Goal: Information Seeking & Learning: Learn about a topic

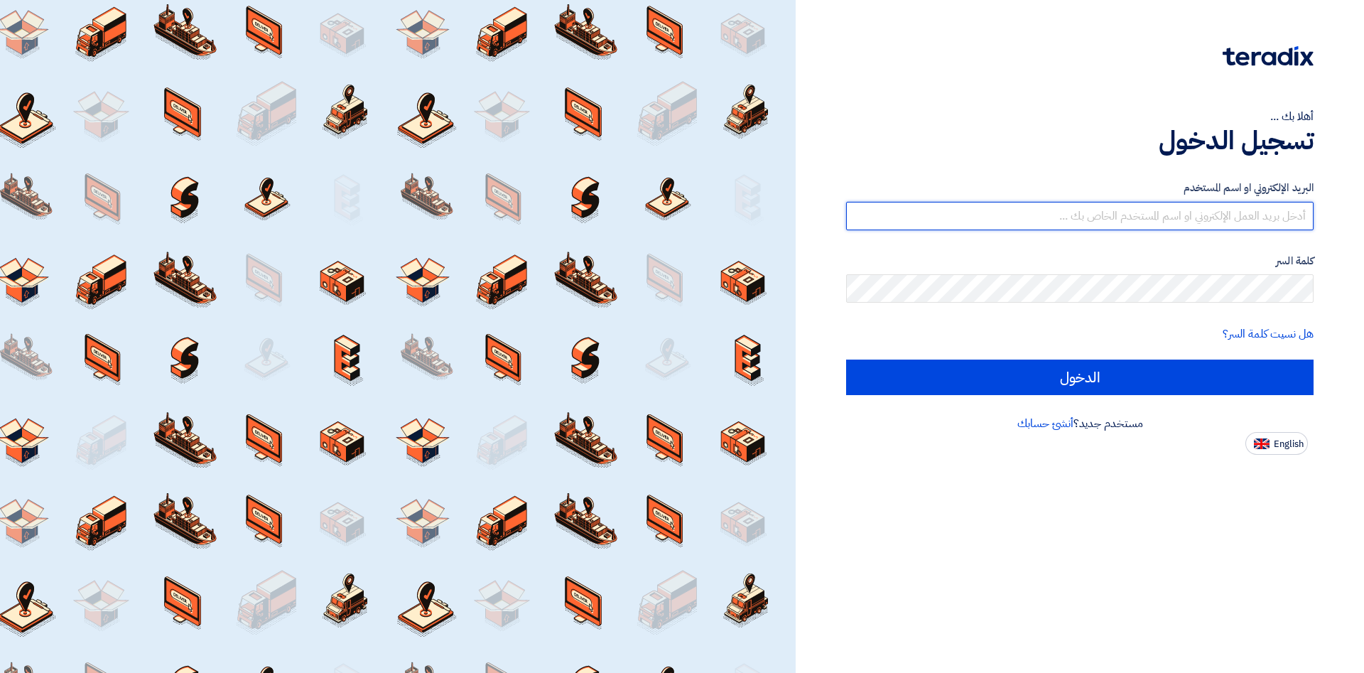
click at [1098, 215] on input "text" at bounding box center [1079, 216] width 467 height 28
type input "[PERSON_NAME][EMAIL_ADDRESS][DOMAIN_NAME]"
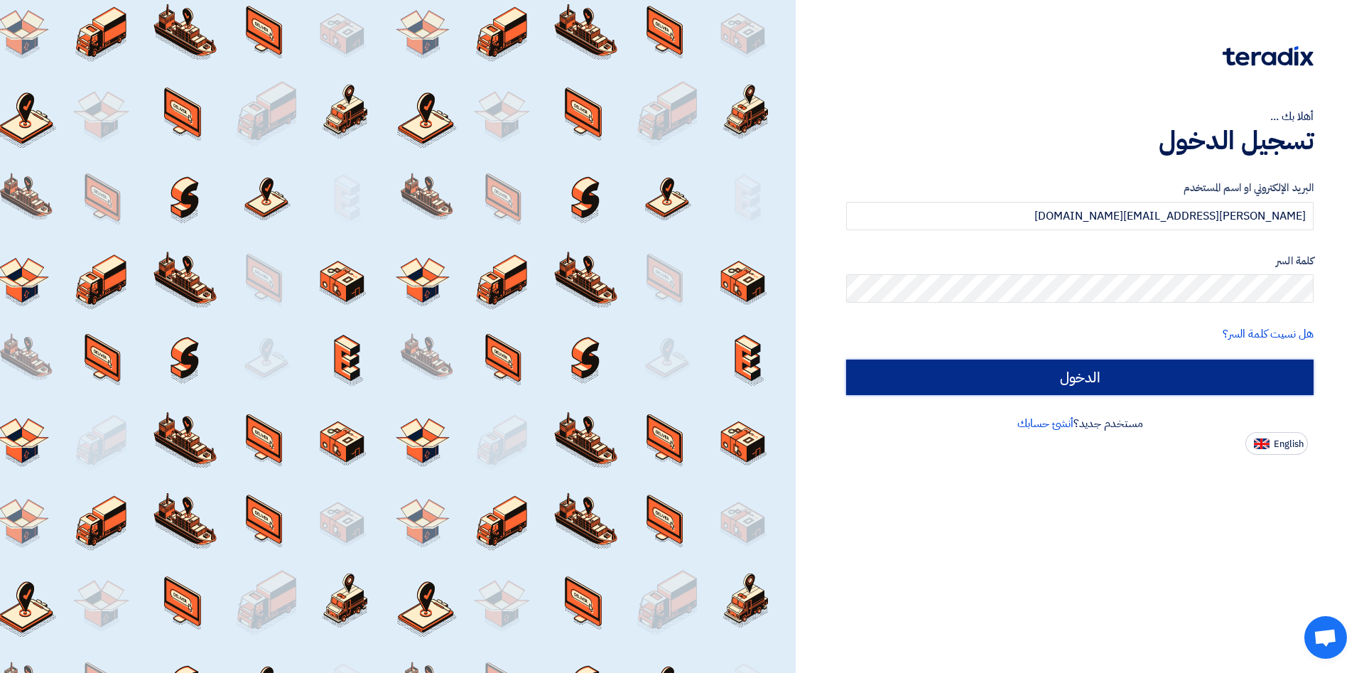
click at [1076, 382] on input "الدخول" at bounding box center [1079, 377] width 467 height 36
type input "Sign in"
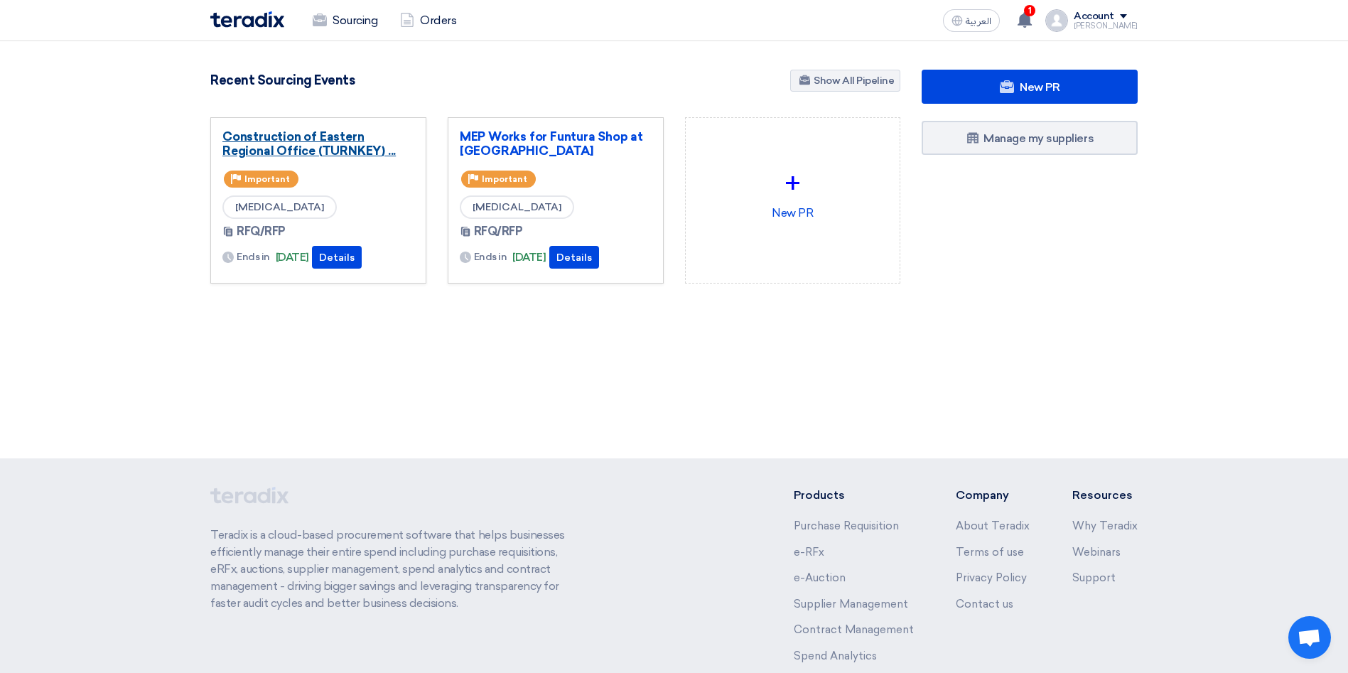
click at [319, 142] on link "Construction of Eastern Regional Office (TURNKEY) ..." at bounding box center [318, 143] width 192 height 28
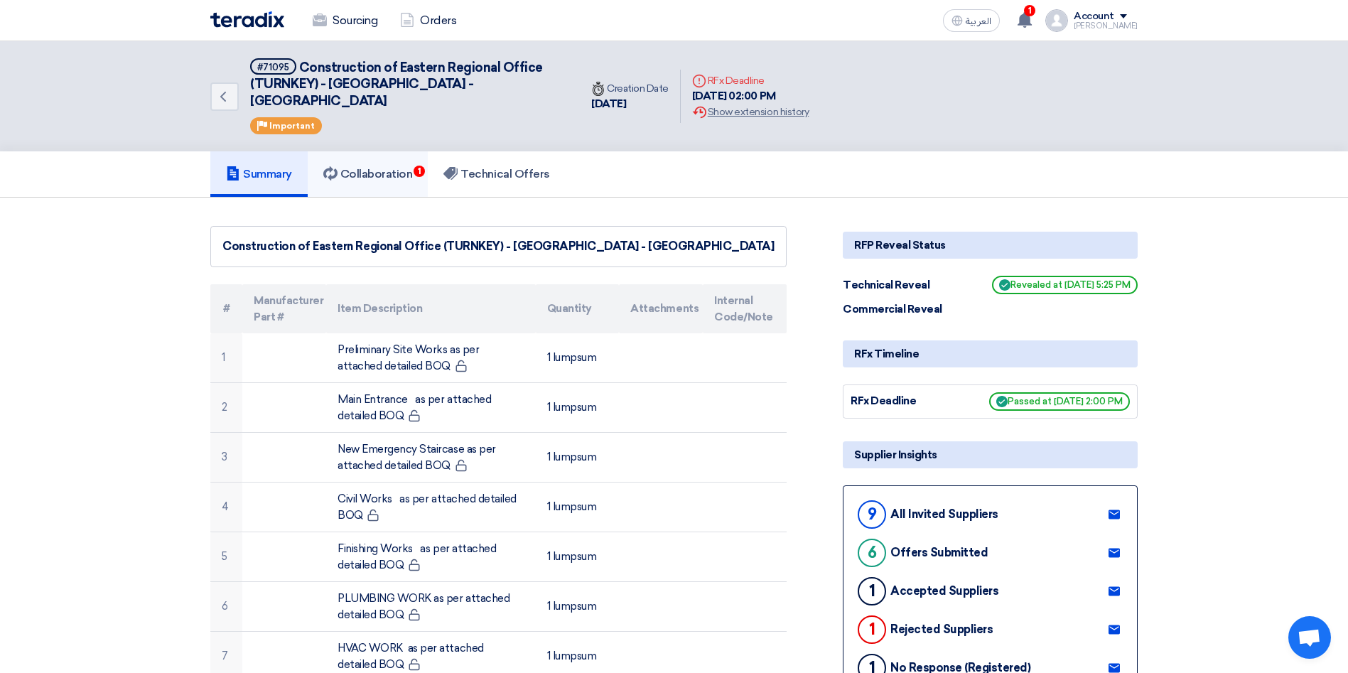
click at [386, 167] on h5 "Collaboration 1" at bounding box center [368, 174] width 90 height 14
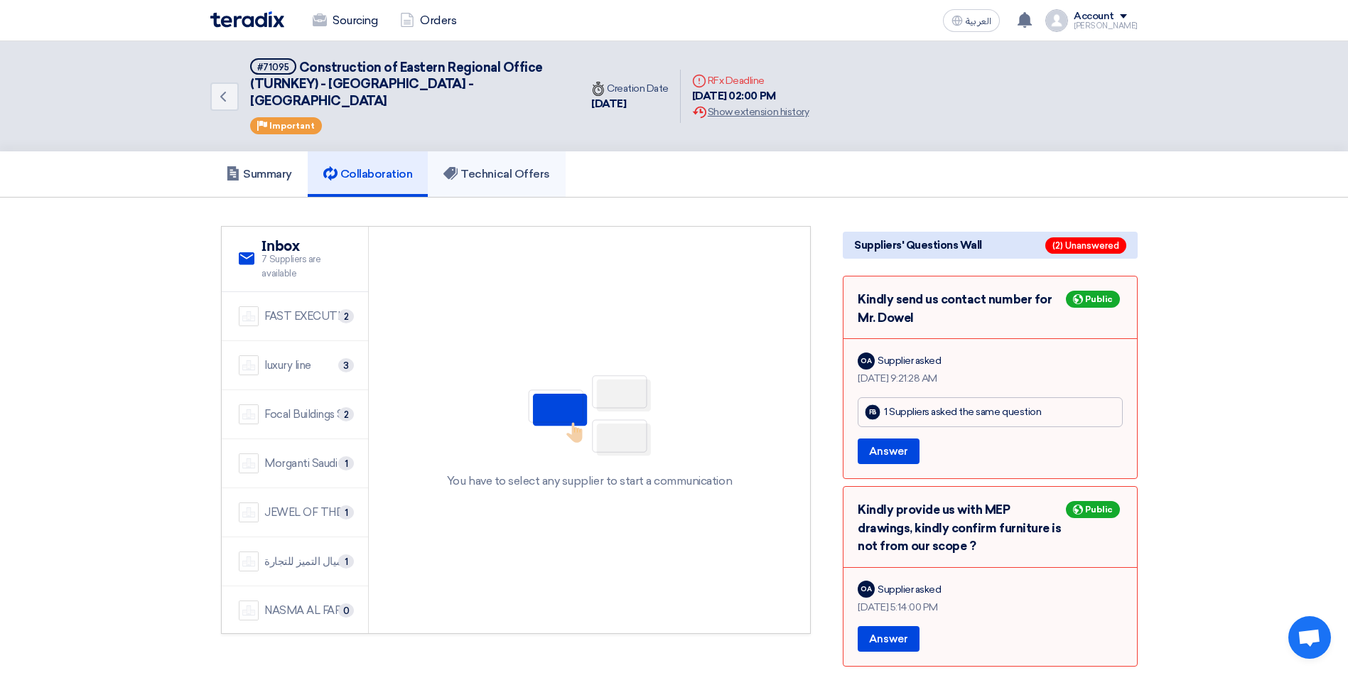
click at [492, 167] on h5 "Technical Offers" at bounding box center [496, 174] width 106 height 14
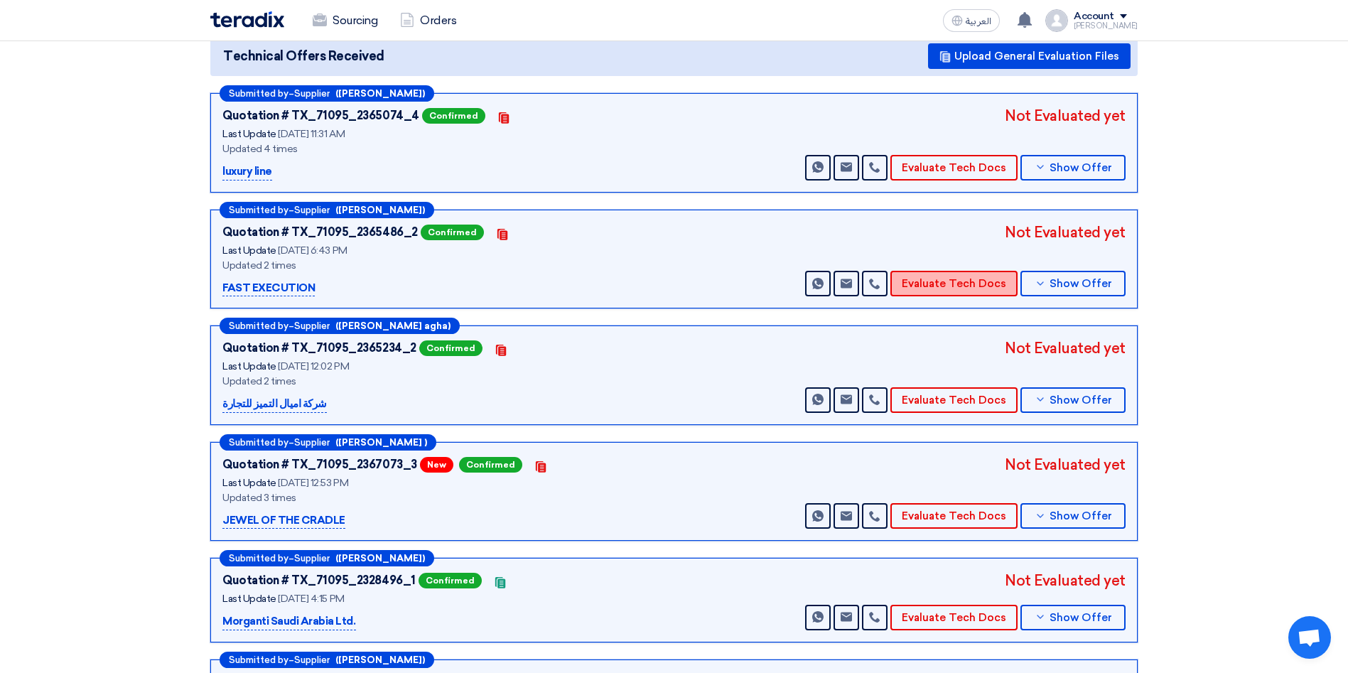
scroll to position [213, 0]
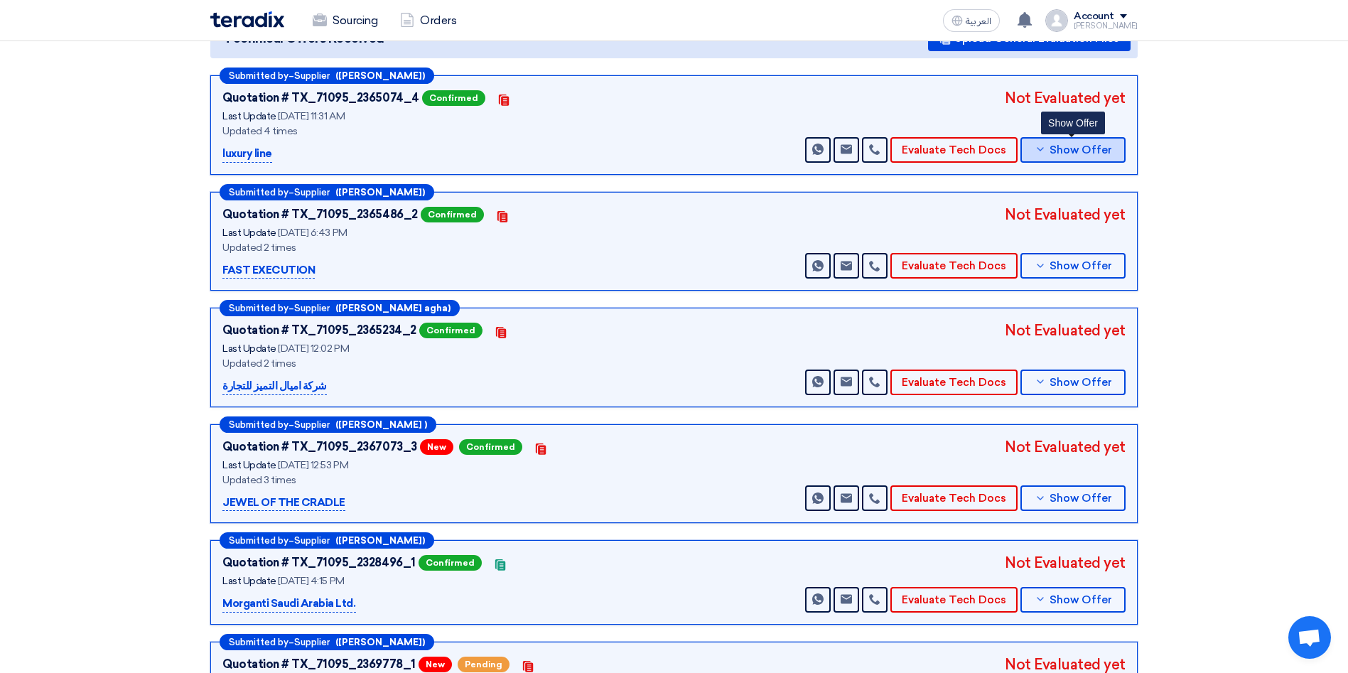
click at [1045, 139] on button "Show Offer" at bounding box center [1072, 150] width 105 height 26
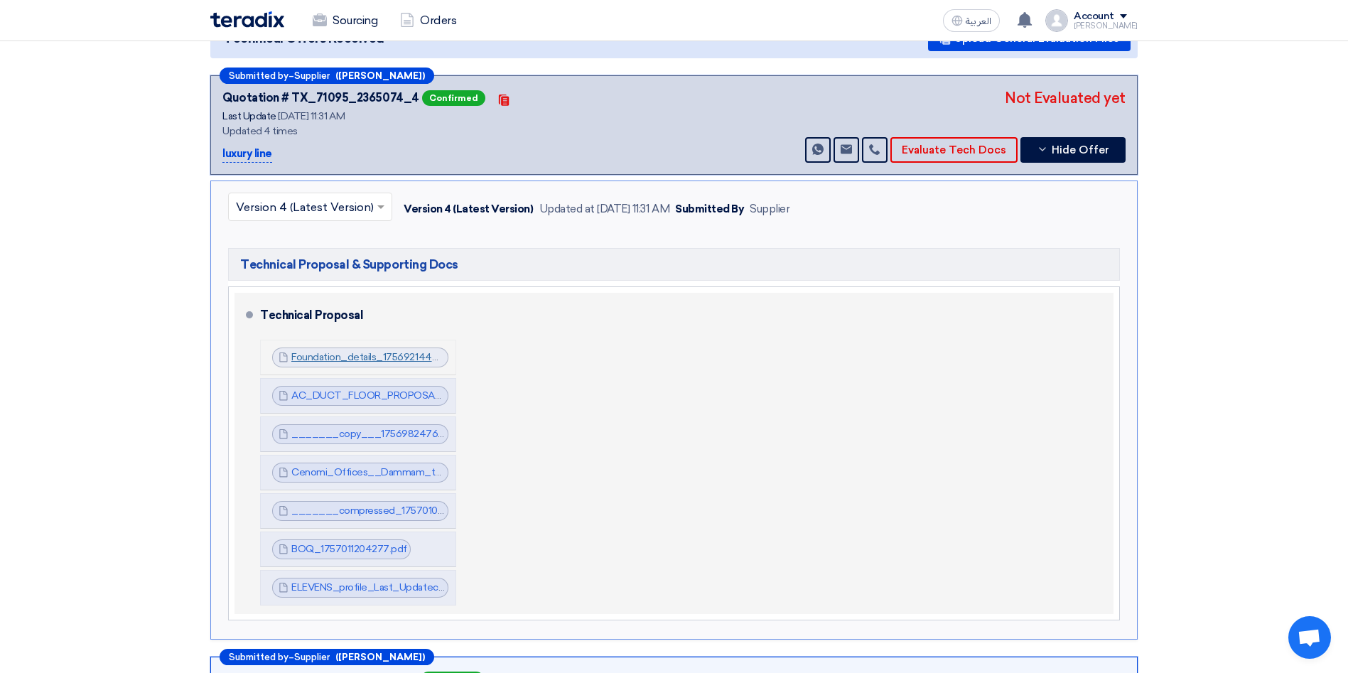
click at [345, 351] on link "Foundation_details_1756921444482.pdf" at bounding box center [382, 357] width 183 height 12
click at [375, 389] on link "AC_DUCT_FLOOR_PROPOSAL_FOR_ANOTHER_SITE_1756921444978.pdf" at bounding box center [468, 395] width 355 height 12
click at [386, 428] on link "_______copy___1756982476178.pdf" at bounding box center [381, 434] width 180 height 12
click at [389, 466] on link "Cenomi_Offices__Dammam_technical_Proposal_1756982684208.pdf" at bounding box center [452, 472] width 323 height 12
click at [393, 504] on link "_______compressed_1757010592777.pdf" at bounding box center [390, 510] width 199 height 12
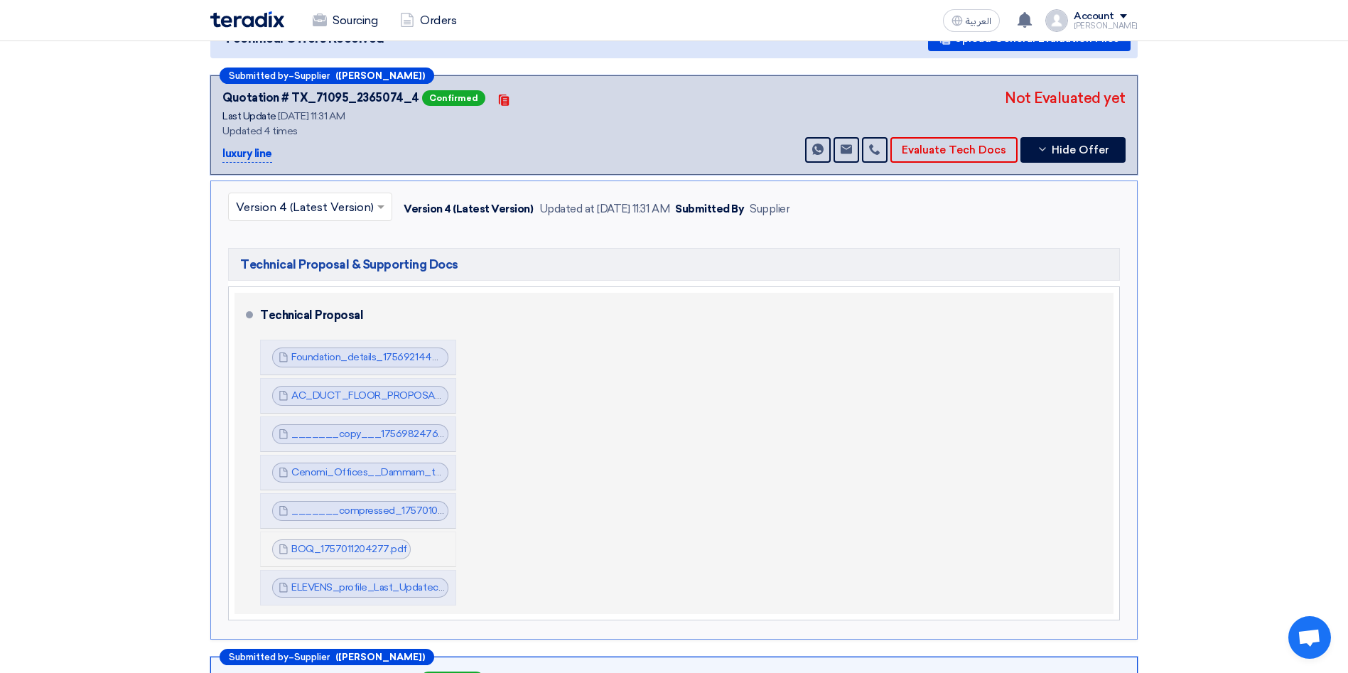
click at [384, 542] on span "BOQ_1757011204277.pdf" at bounding box center [349, 549] width 116 height 14
click at [369, 543] on link "BOQ_1757011204277.pdf" at bounding box center [349, 549] width 116 height 12
click at [363, 581] on link "ELEVENS_profile_Last_Updatecompressed_1757233862576.pdf" at bounding box center [438, 587] width 294 height 12
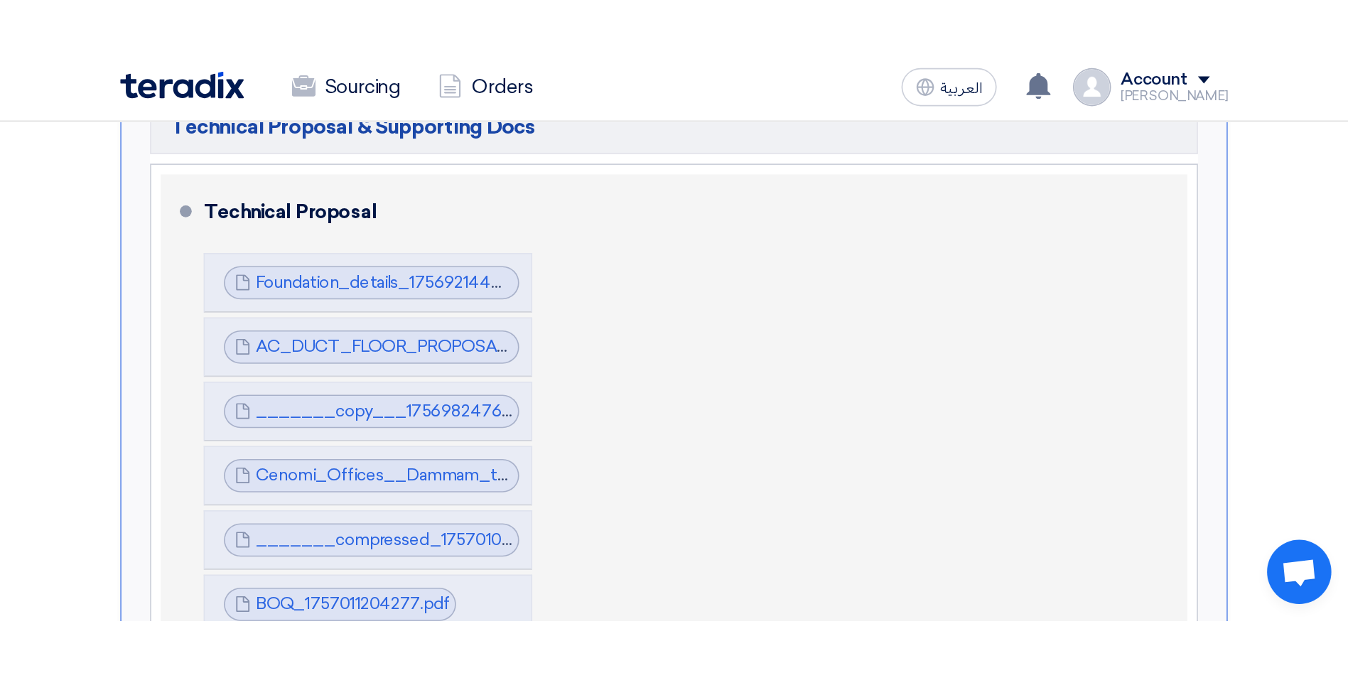
scroll to position [533, 0]
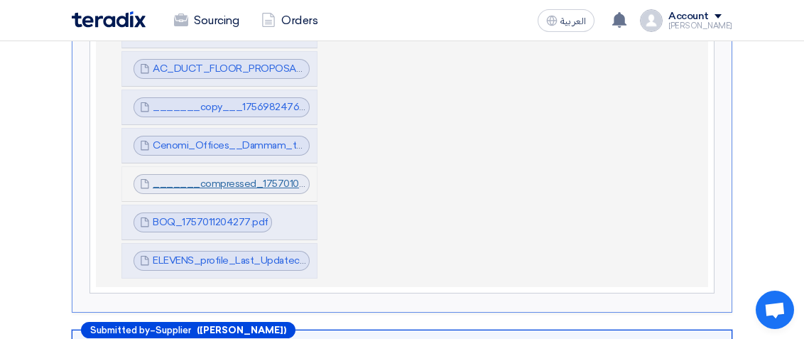
click at [261, 183] on link "_______compressed_1757010592777.pdf" at bounding box center [252, 184] width 199 height 12
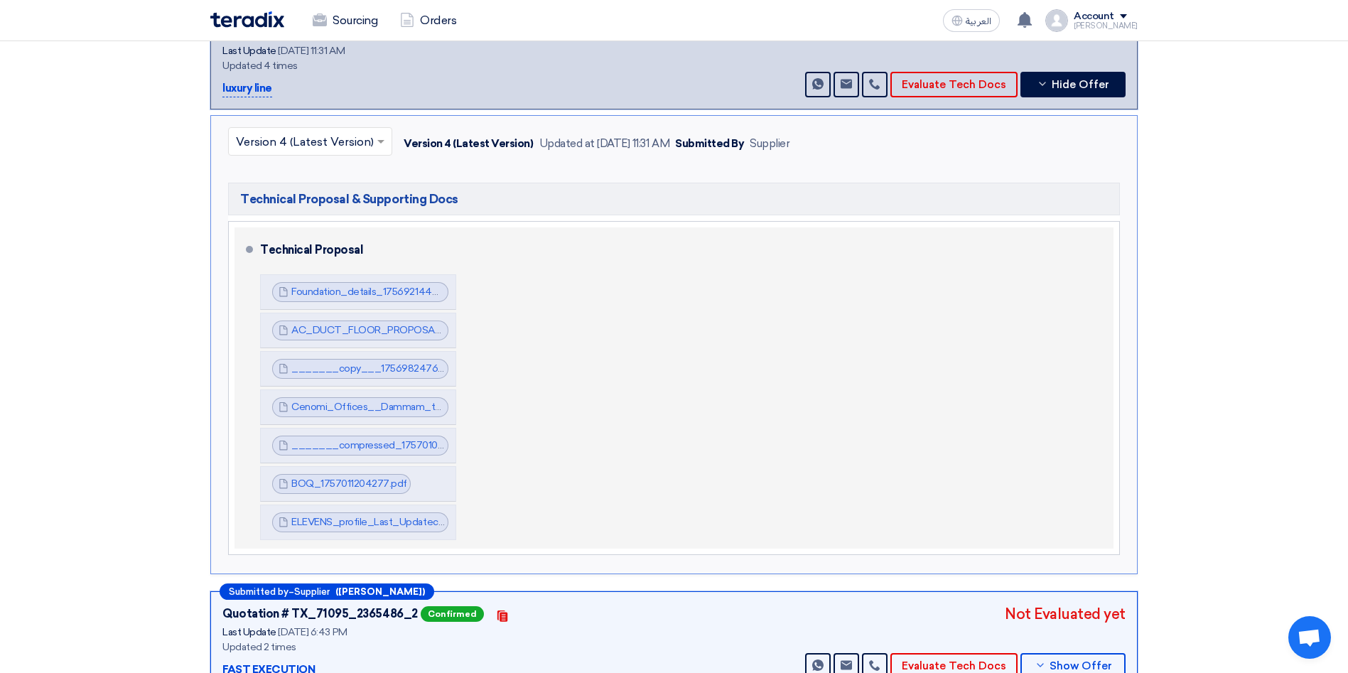
scroll to position [107, 0]
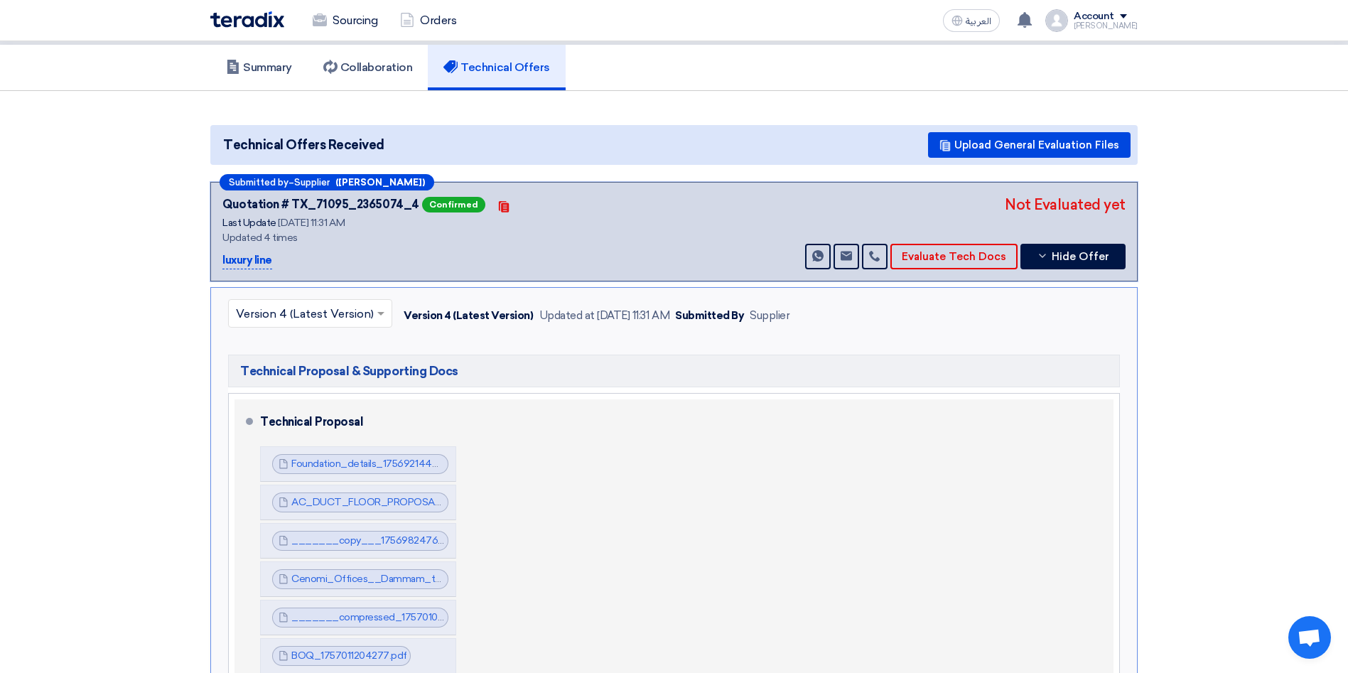
click at [244, 411] on li "Technical Proposal Foundation_details_1756921444482.pdf Foundation_details_1756…" at bounding box center [673, 559] width 879 height 321
click at [265, 405] on div "Technical Proposal" at bounding box center [678, 422] width 836 height 34
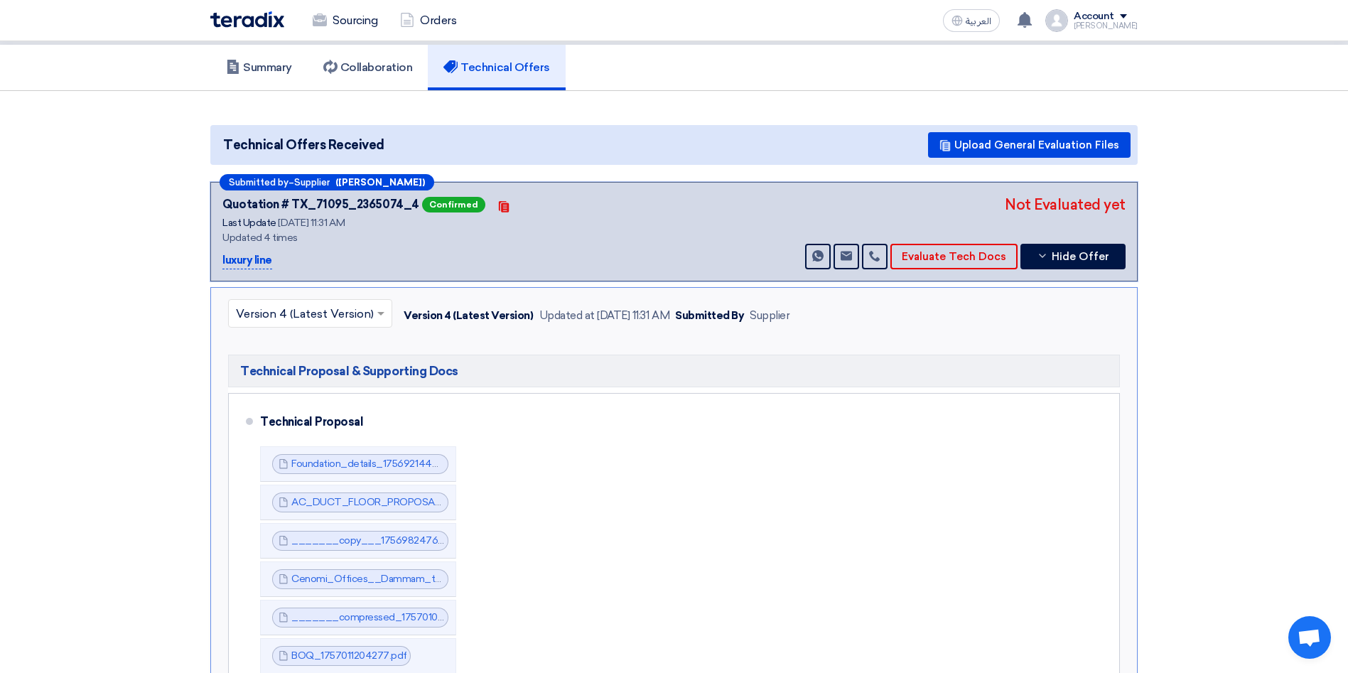
click at [274, 362] on span "Technical Proposal & Supporting Docs" at bounding box center [349, 370] width 218 height 17
drag, startPoint x: 293, startPoint y: 239, endPoint x: 210, endPoint y: 243, distance: 82.5
click at [210, 243] on div "Submitted by – Supplier ([PERSON_NAME]) Quotation # TX_71095_2365074_4 Confirme…" at bounding box center [673, 231] width 927 height 99
copy p "luxury line"
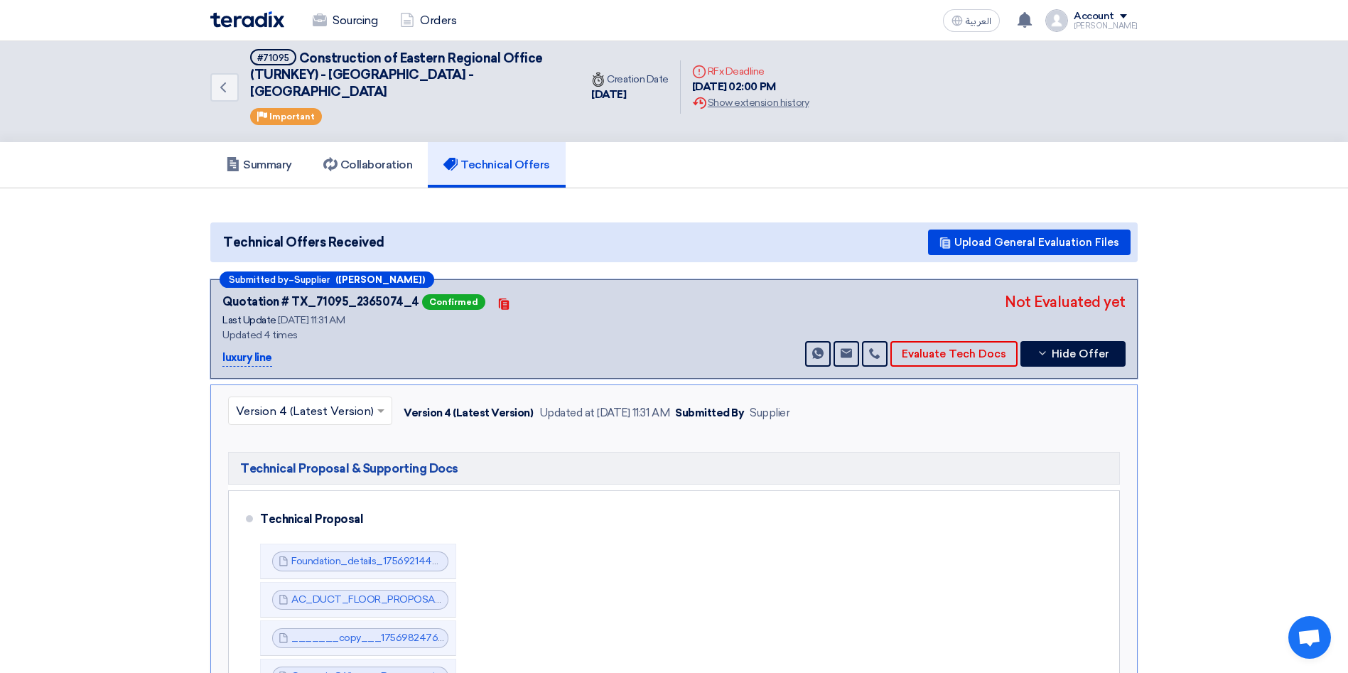
scroll to position [0, 0]
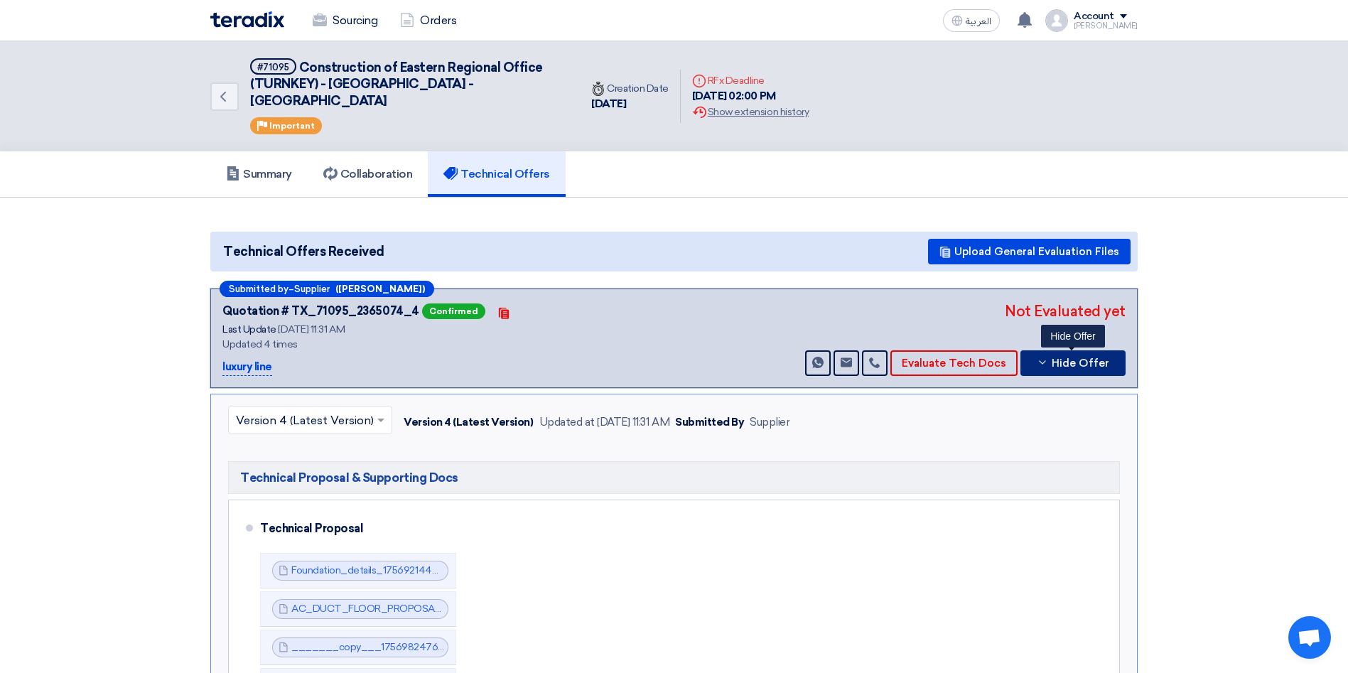
click at [1070, 358] on span "Hide Offer" at bounding box center [1080, 363] width 58 height 11
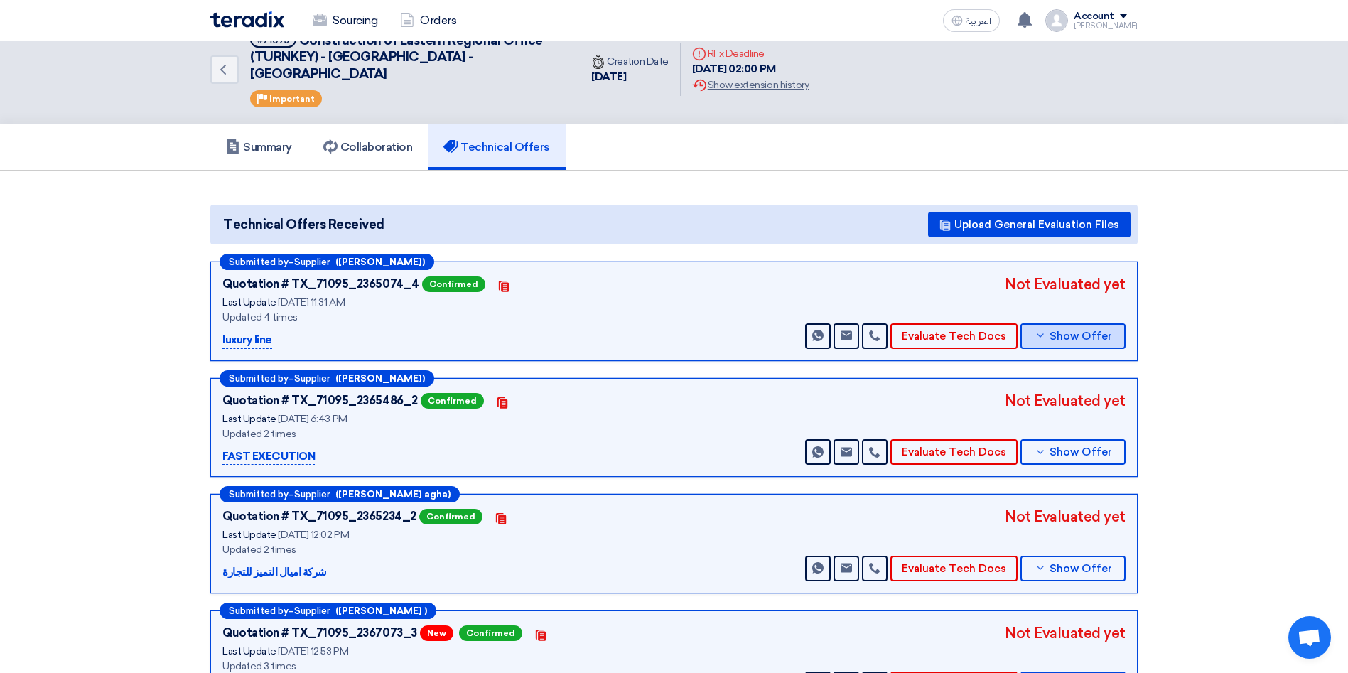
scroll to position [107, 0]
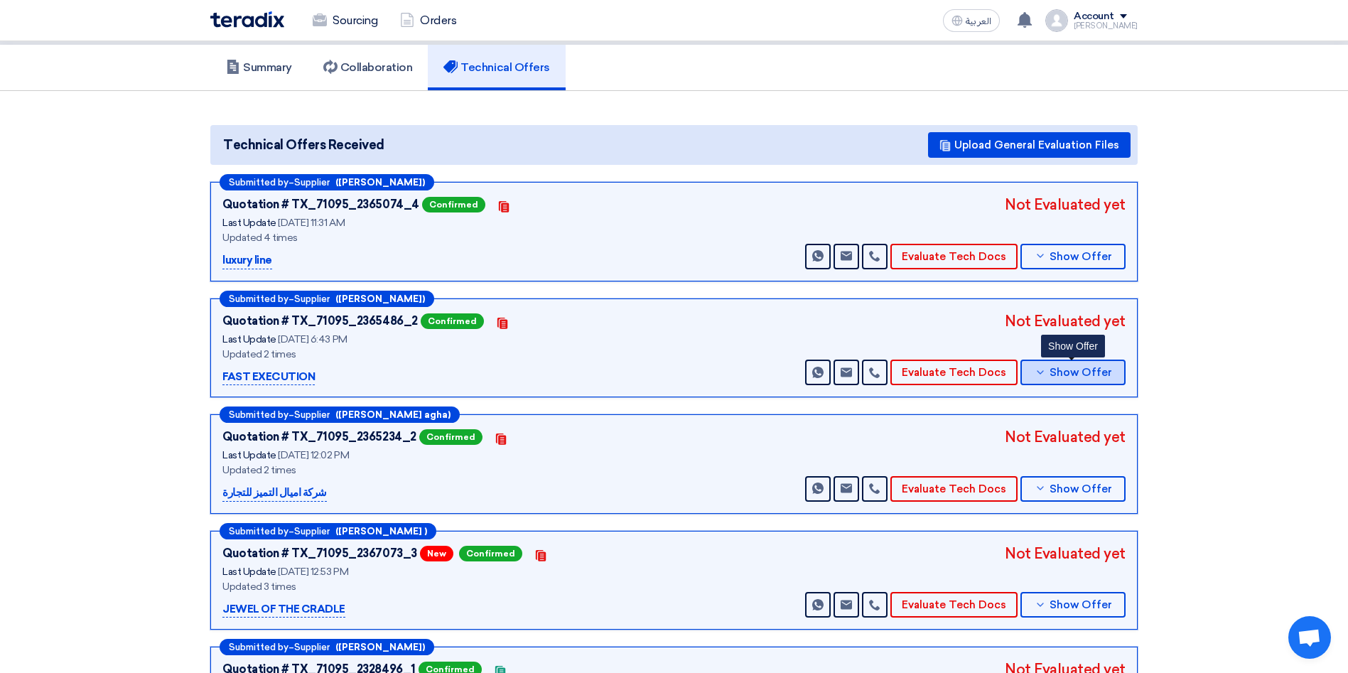
click at [1083, 367] on span "Show Offer" at bounding box center [1080, 372] width 63 height 11
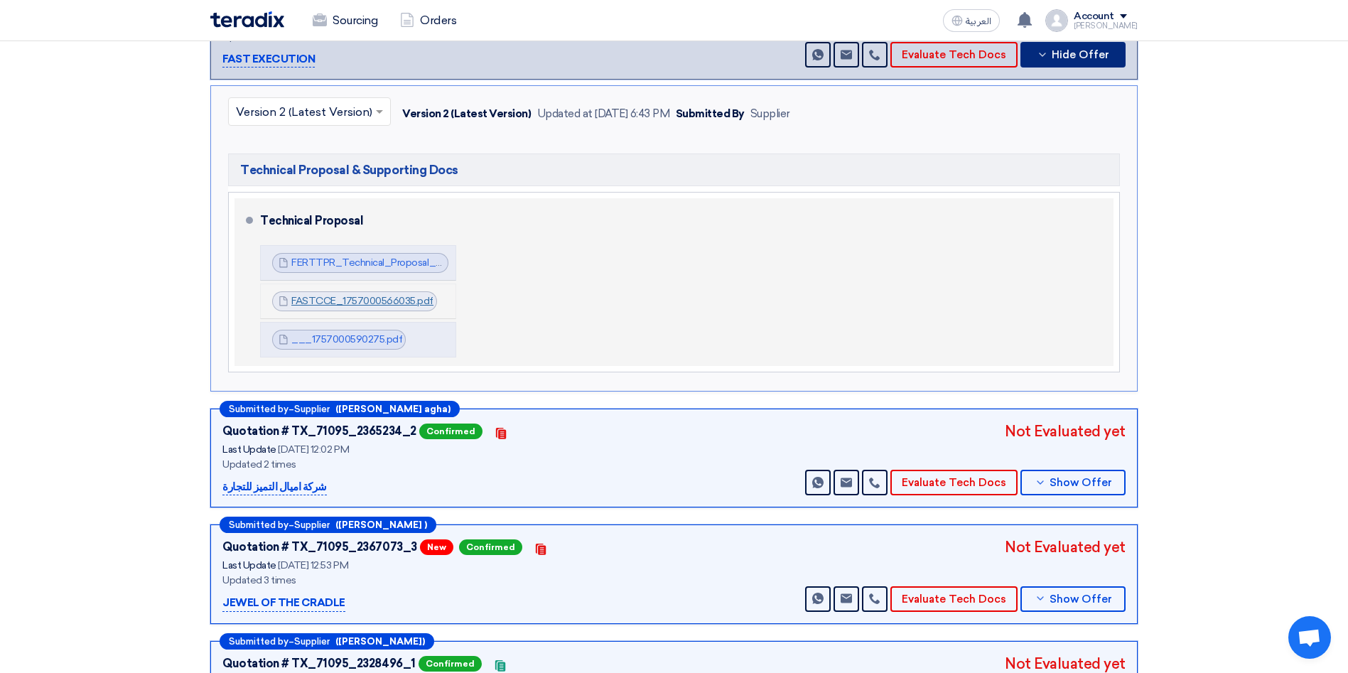
scroll to position [426, 0]
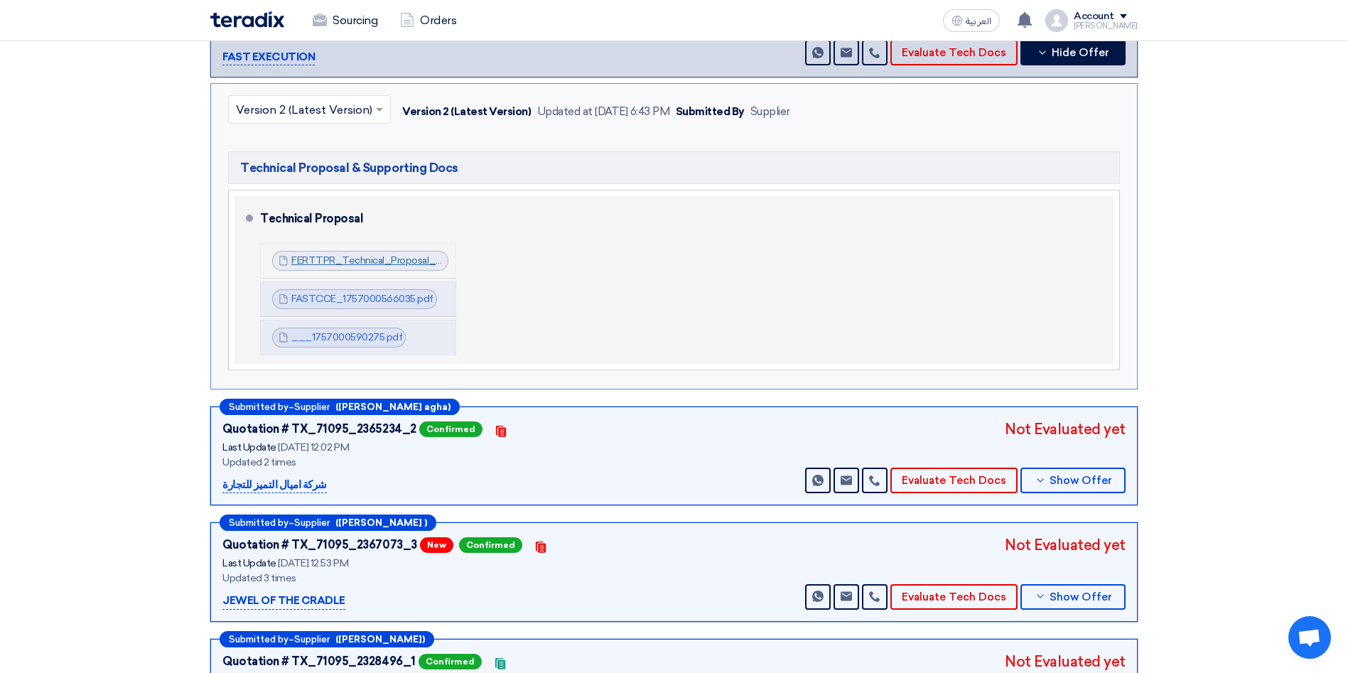
click at [365, 254] on link "FERTTPR_Technical_Proposal_Construction_of_Eastern_Regional_Office_at_Nakheel_M…" at bounding box center [578, 260] width 575 height 12
click at [370, 293] on link "FASTCCE_1757000566035.pdf" at bounding box center [362, 299] width 142 height 12
click at [364, 331] on link "___1757000590275.pdf" at bounding box center [346, 337] width 111 height 12
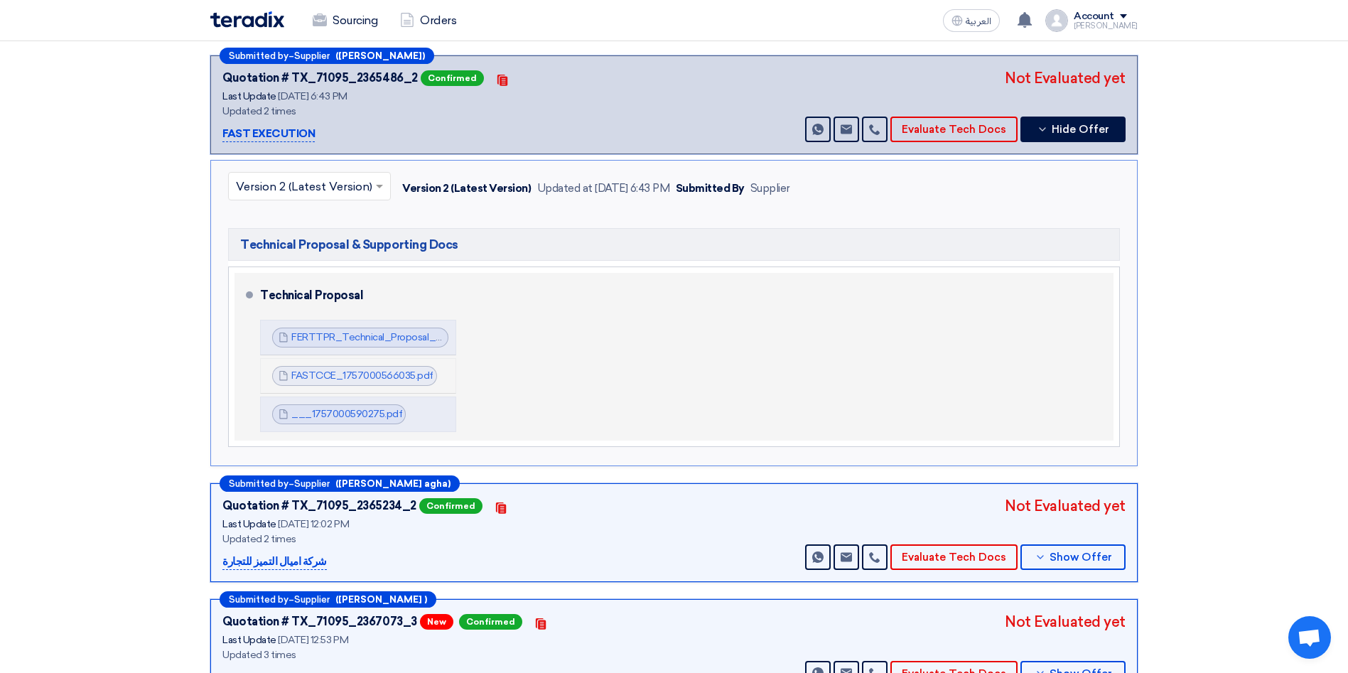
scroll to position [320, 0]
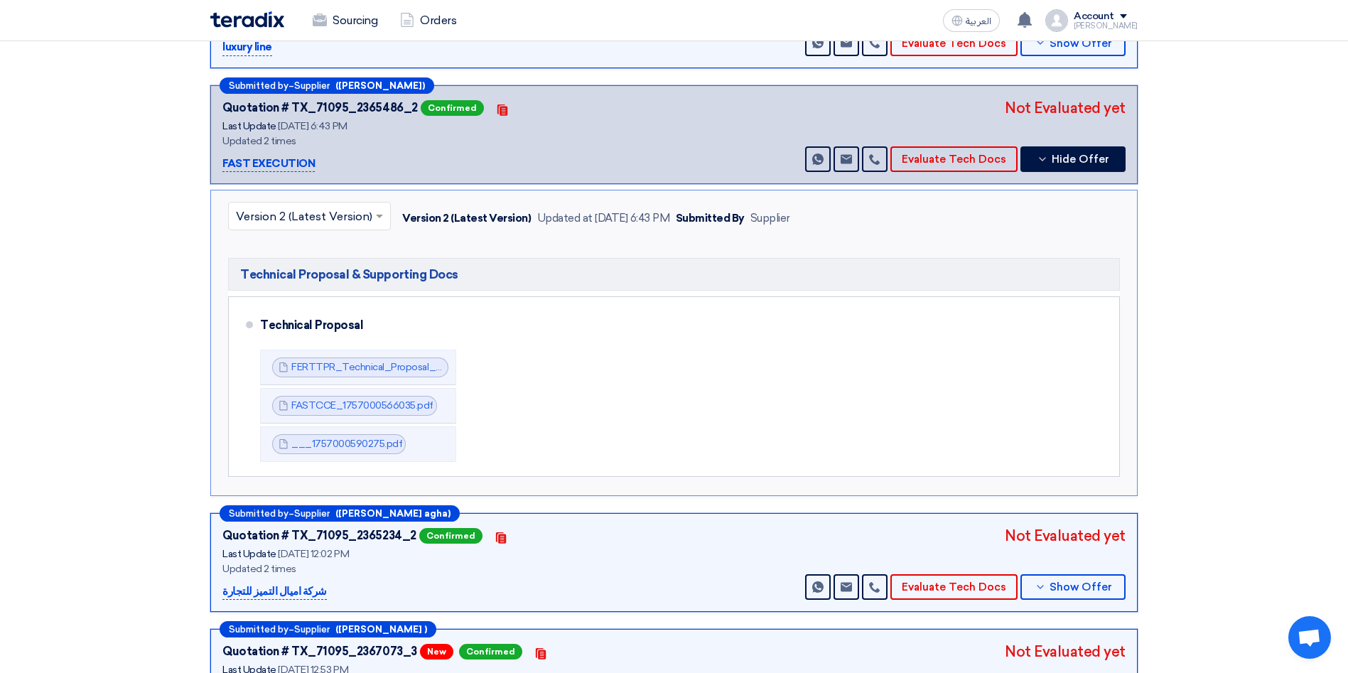
drag, startPoint x: 249, startPoint y: 146, endPoint x: 216, endPoint y: 146, distance: 33.4
click at [216, 146] on div "Submitted by – Supplier ([PERSON_NAME]) Quotation # TX_71095_2365486_2 Confirme…" at bounding box center [673, 134] width 927 height 99
copy p "FAST EXECUTION"
click at [1080, 149] on button "Hide Offer" at bounding box center [1072, 159] width 105 height 26
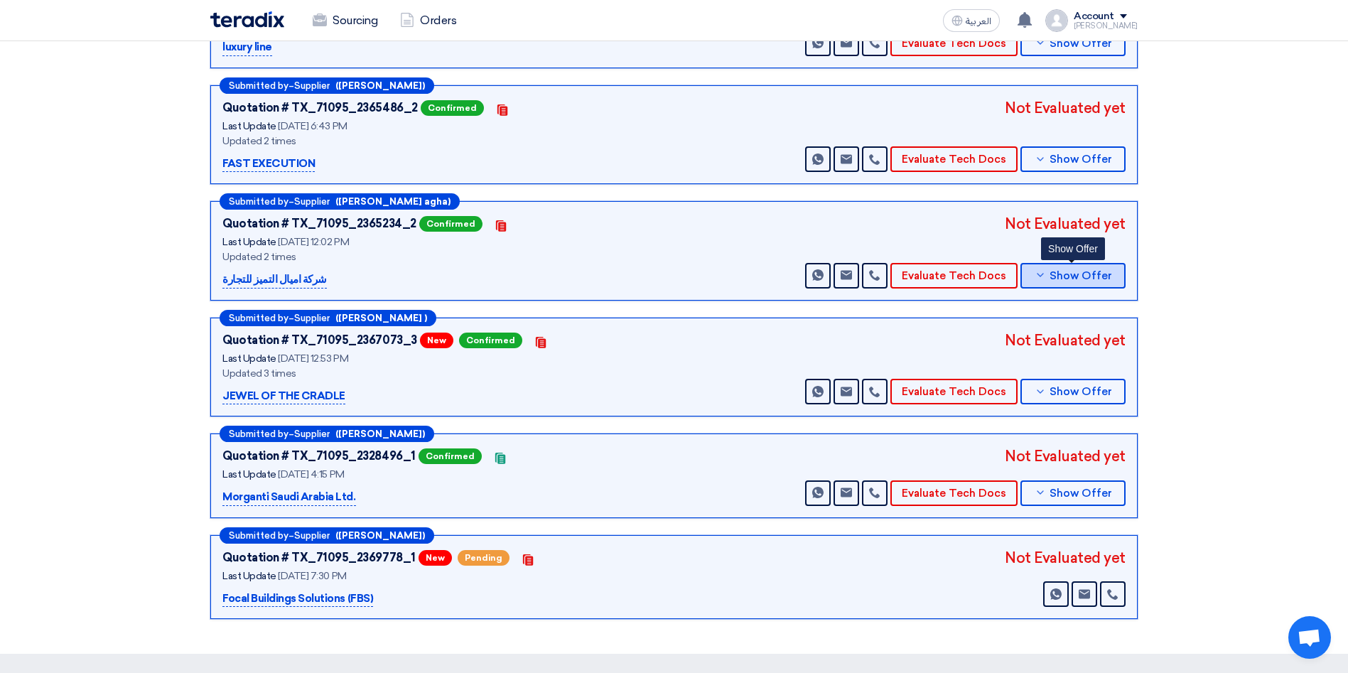
click at [1099, 271] on span "Show Offer" at bounding box center [1080, 276] width 63 height 11
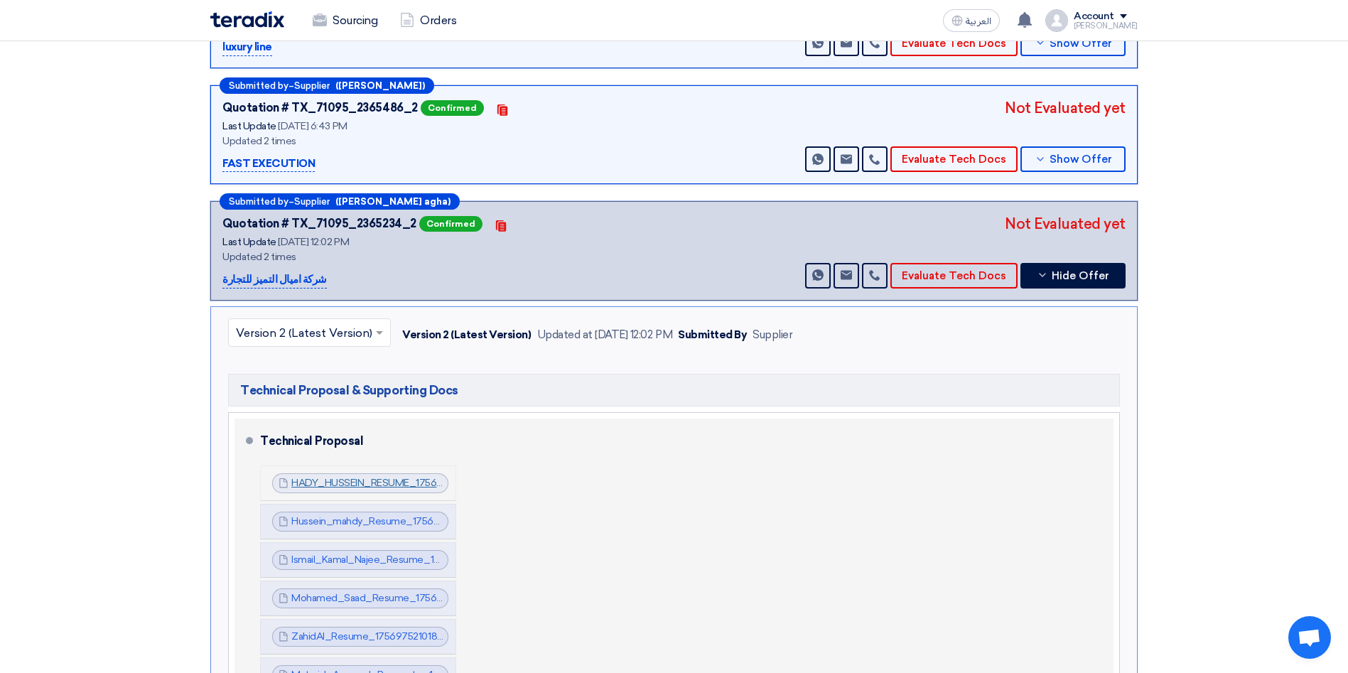
click at [367, 477] on link "HADY_HUSSEIN_RESUME_1756975185190.pdf" at bounding box center [396, 483] width 210 height 12
click at [384, 515] on link "Hussein_mahdy_Resume_1756975190038.pdf" at bounding box center [396, 521] width 210 height 12
click at [381, 553] on link "Ismail_Kamal_Najee_Resume_1756975196756.pdf" at bounding box center [404, 559] width 227 height 12
click at [390, 592] on link "Mohamed_Saad_Resume_1756975202391.pdf" at bounding box center [397, 598] width 212 height 12
click at [386, 630] on link "ZahidAl_Resume_1756975210180.pdf" at bounding box center [376, 636] width 170 height 12
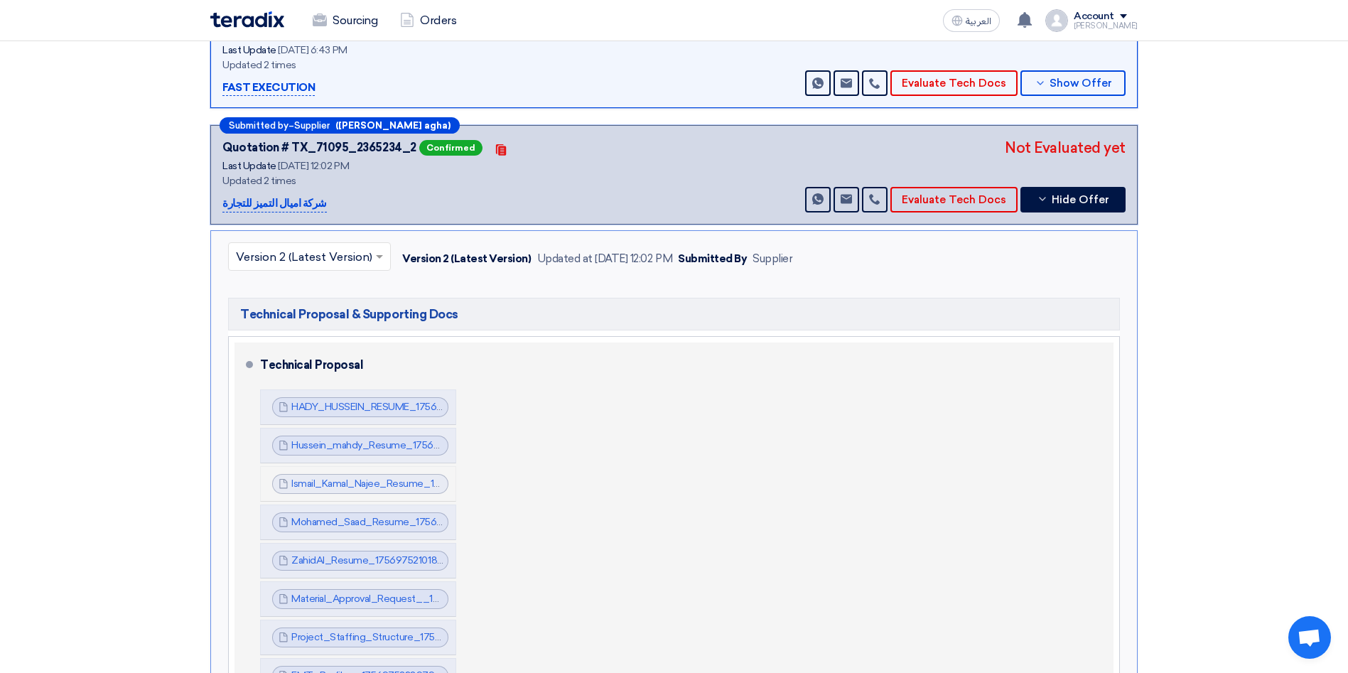
scroll to position [426, 0]
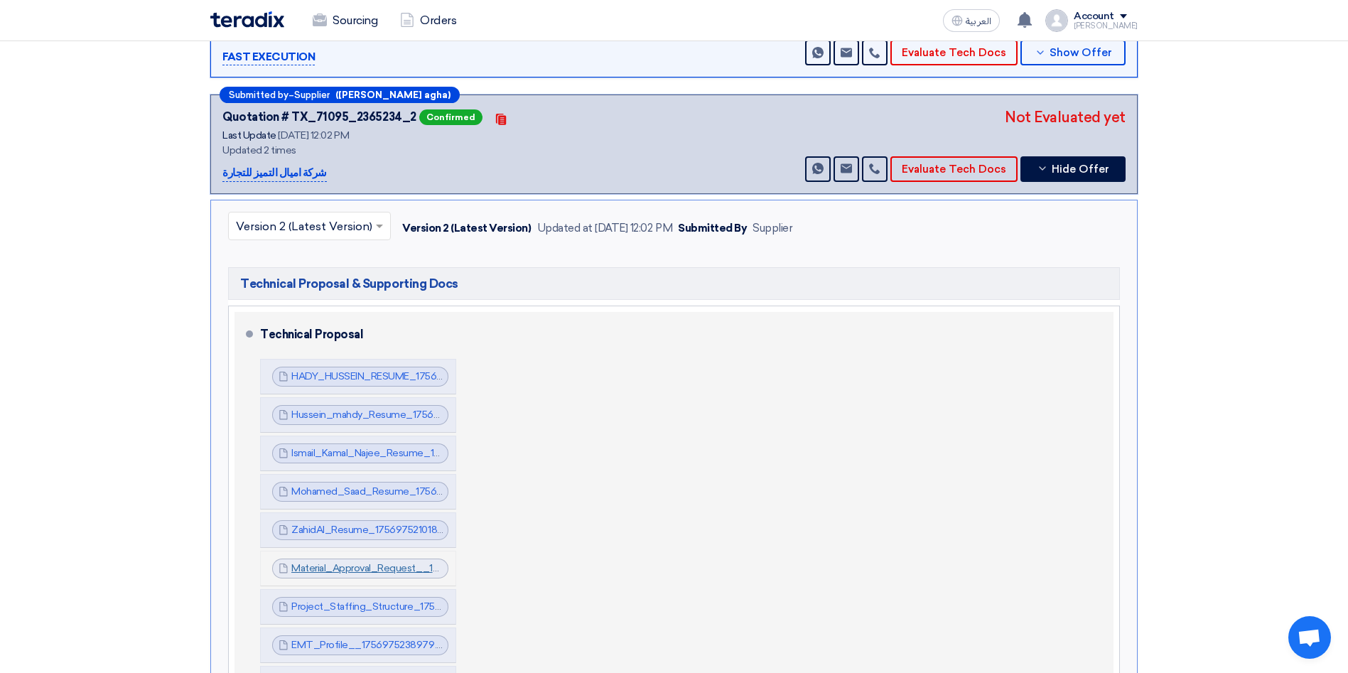
click at [374, 562] on link "Material_Approval_Request__1756975219225.pdf" at bounding box center [403, 568] width 225 height 12
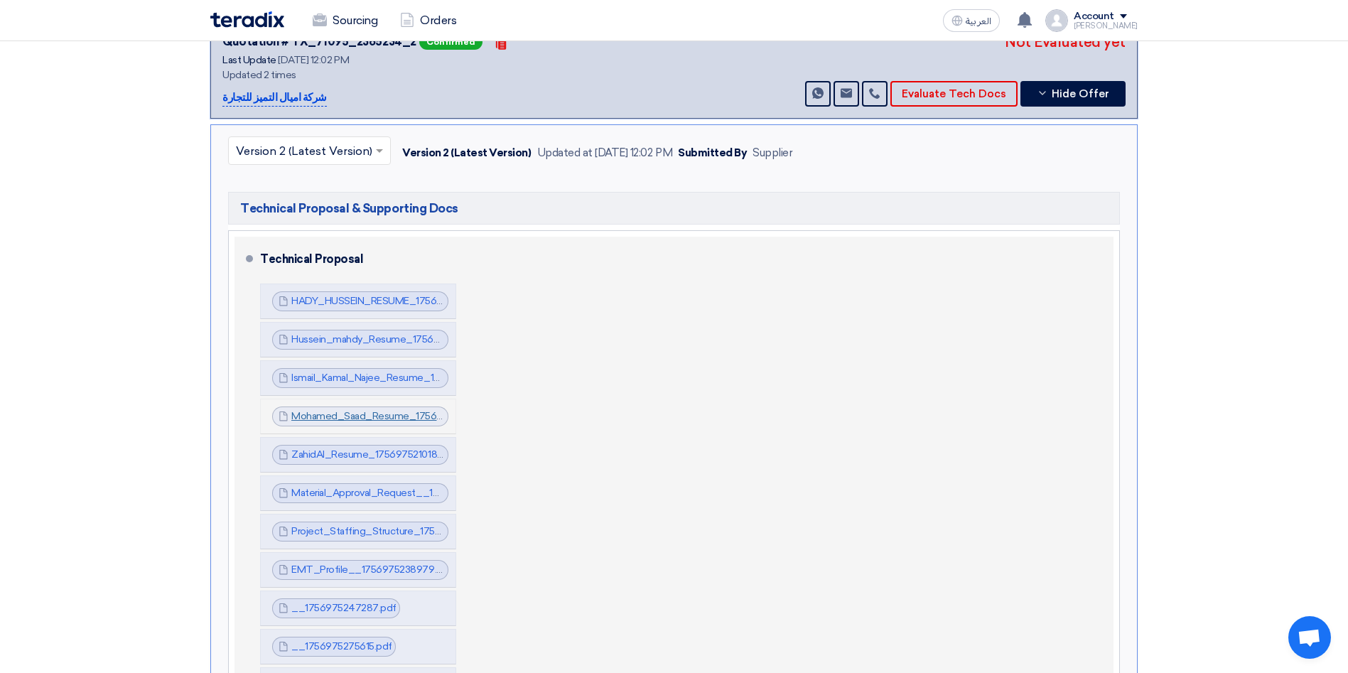
scroll to position [533, 0]
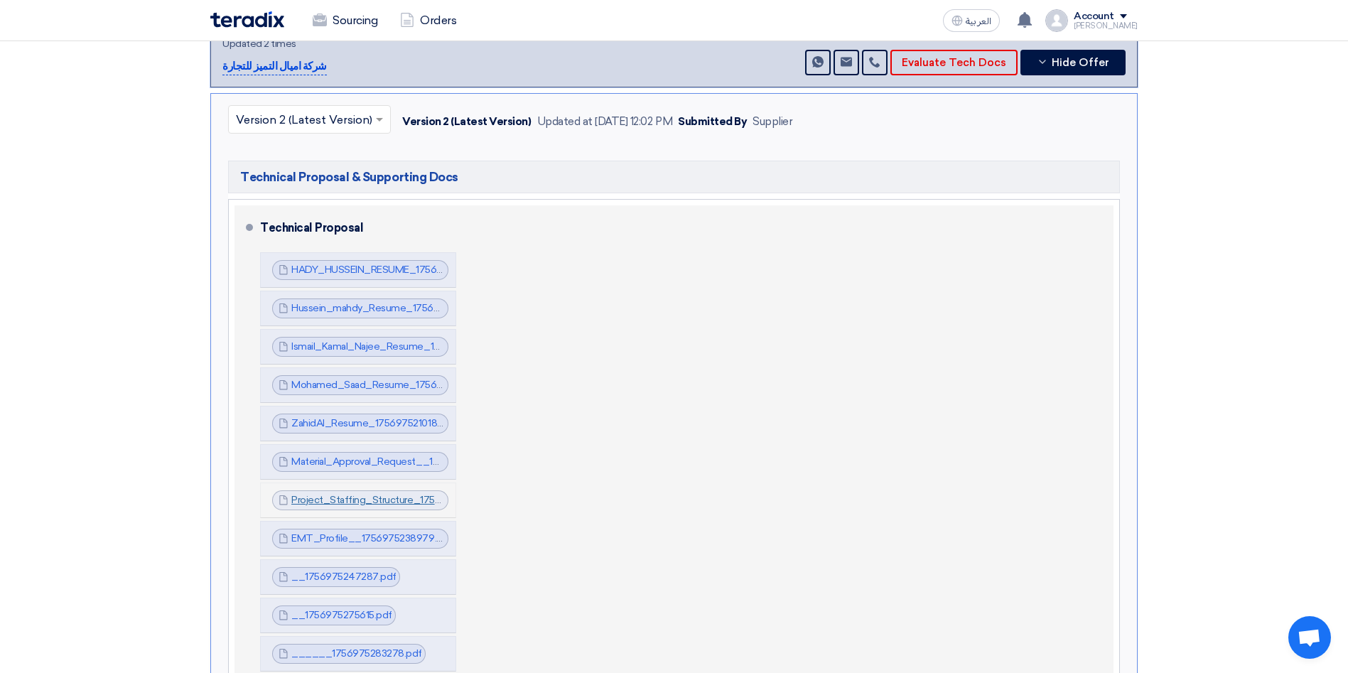
click at [363, 494] on link "Project_Staffing_Structure_1756975224368.pdf" at bounding box center [401, 500] width 220 height 12
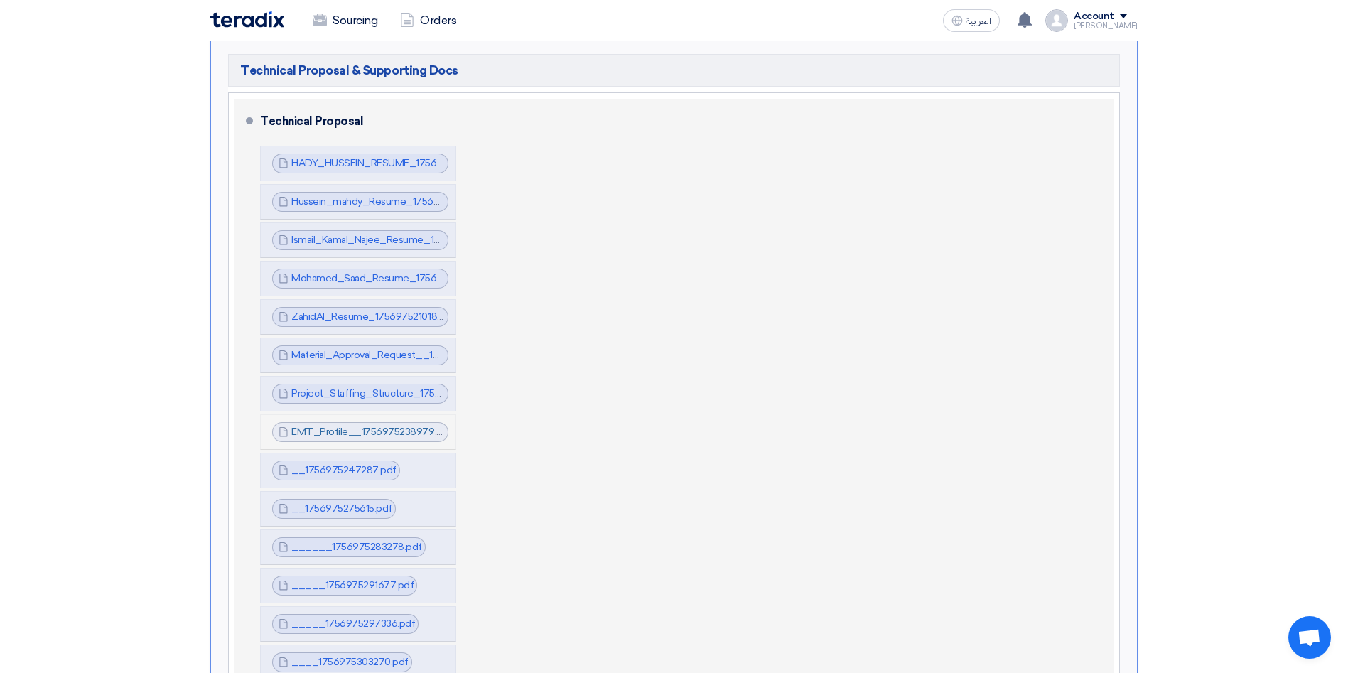
click at [355, 426] on link "EMT_Profile__1756975238979.pdf" at bounding box center [371, 432] width 161 height 12
click at [355, 464] on link "__1756975247287.pdf" at bounding box center [343, 470] width 105 height 12
click at [354, 502] on link "__1756975275615.pdf" at bounding box center [341, 508] width 101 height 12
click at [368, 541] on link "______1756975283278.pdf" at bounding box center [356, 547] width 131 height 12
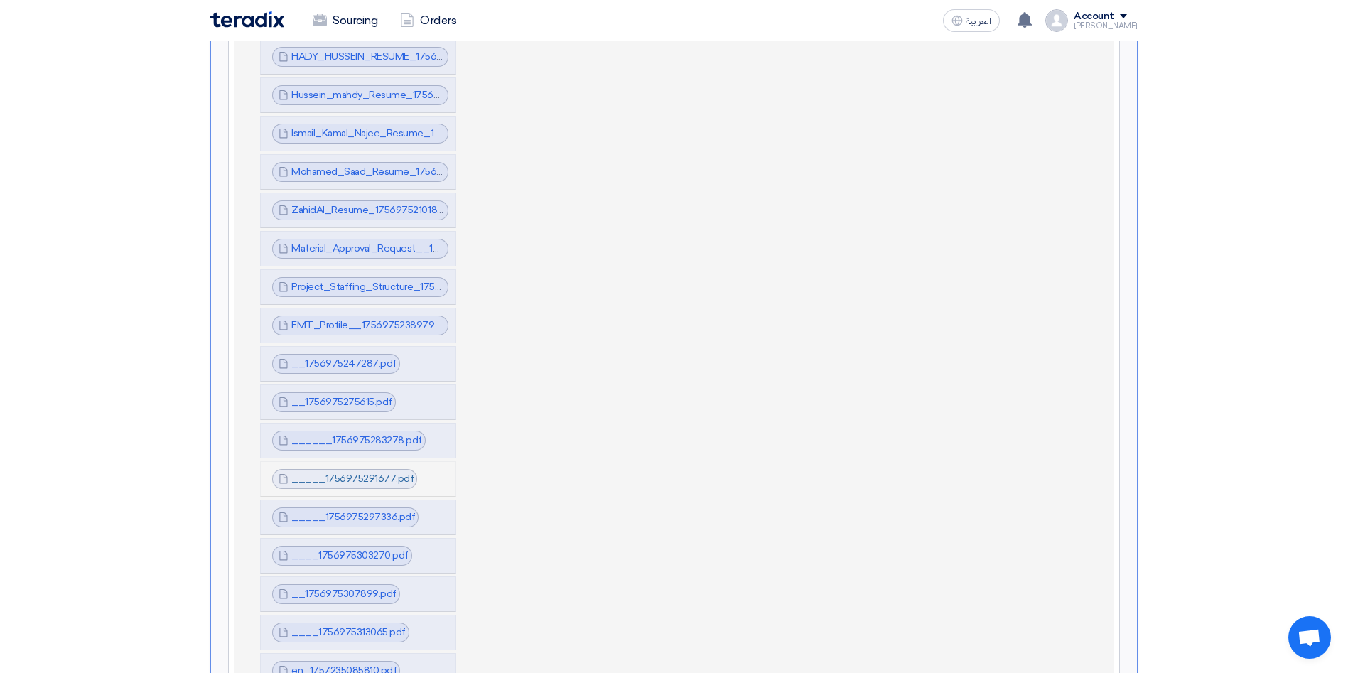
click at [362, 472] on link "_____1756975291677.pdf" at bounding box center [352, 478] width 122 height 12
click at [358, 511] on link "_____1756975297336.pdf" at bounding box center [353, 517] width 124 height 12
click at [353, 549] on link "____1756975303270.pdf" at bounding box center [349, 555] width 117 height 12
click at [350, 588] on link "__1756975307899.pdf" at bounding box center [343, 594] width 105 height 12
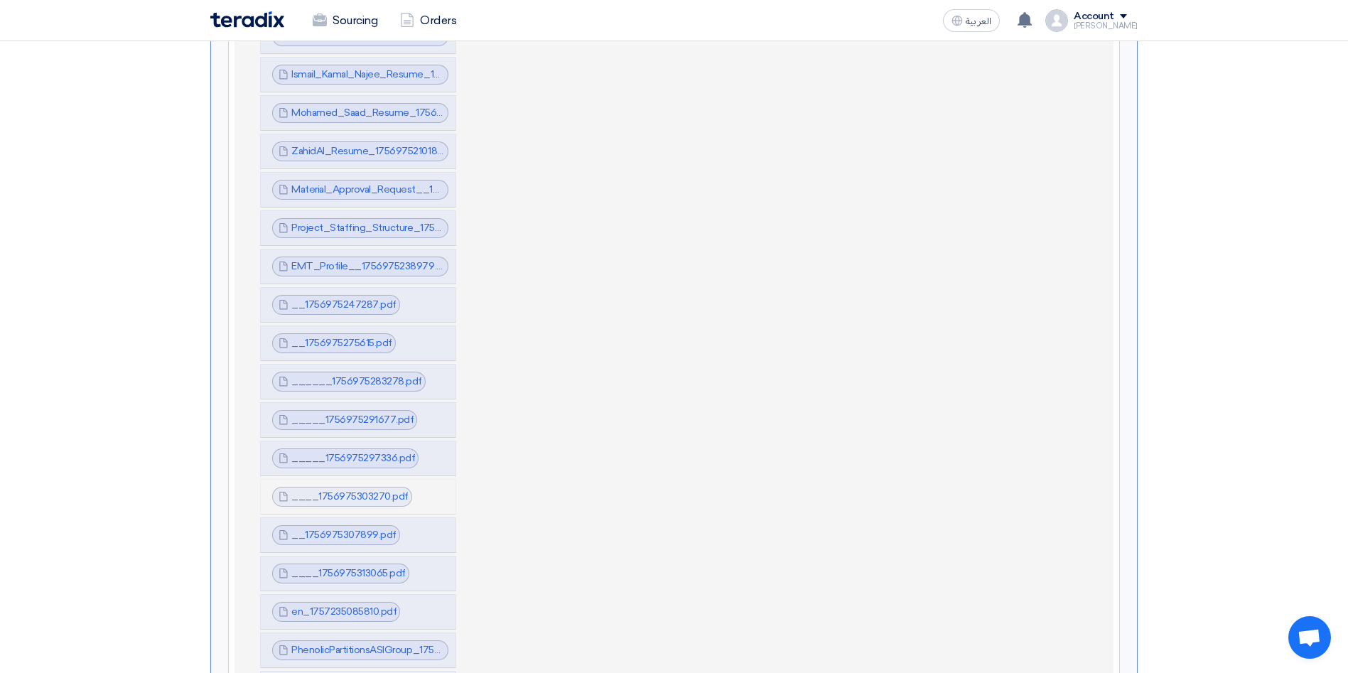
scroll to position [853, 0]
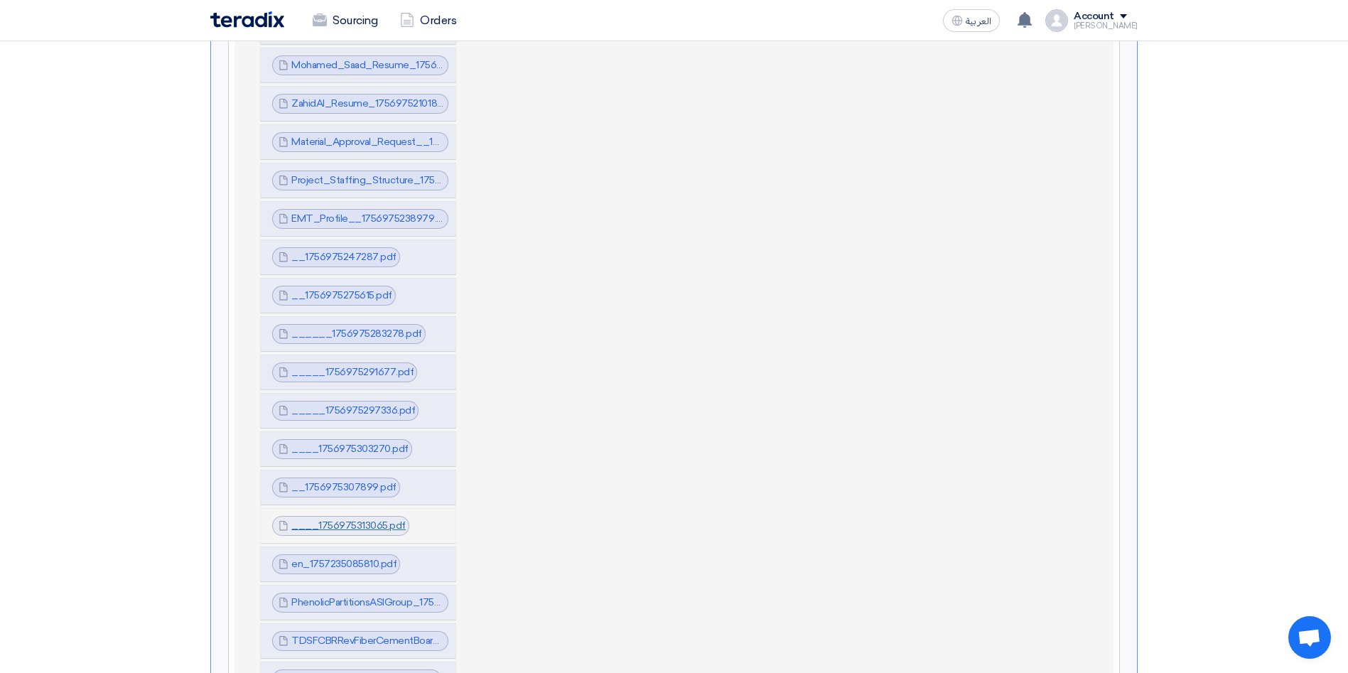
click at [363, 519] on link "____1756975313065.pdf" at bounding box center [348, 525] width 114 height 12
click at [350, 558] on link "en_1757235085810.pdf" at bounding box center [343, 564] width 105 height 12
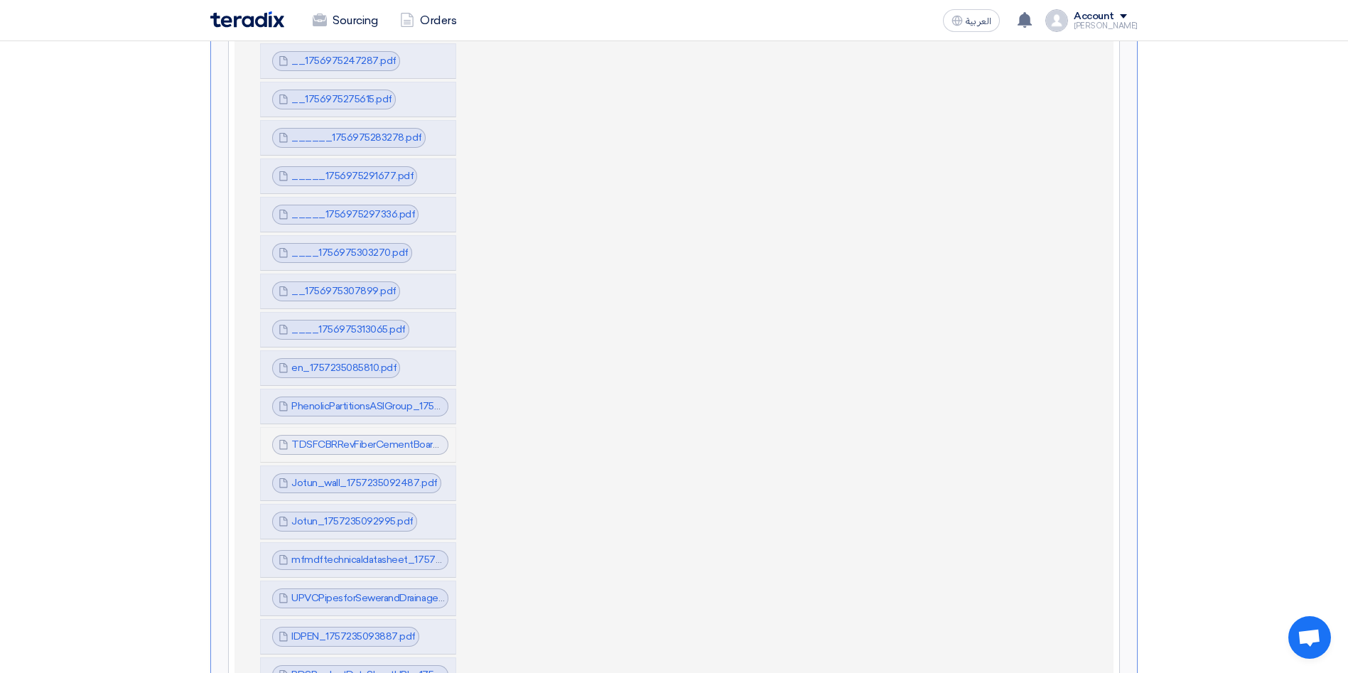
scroll to position [1066, 0]
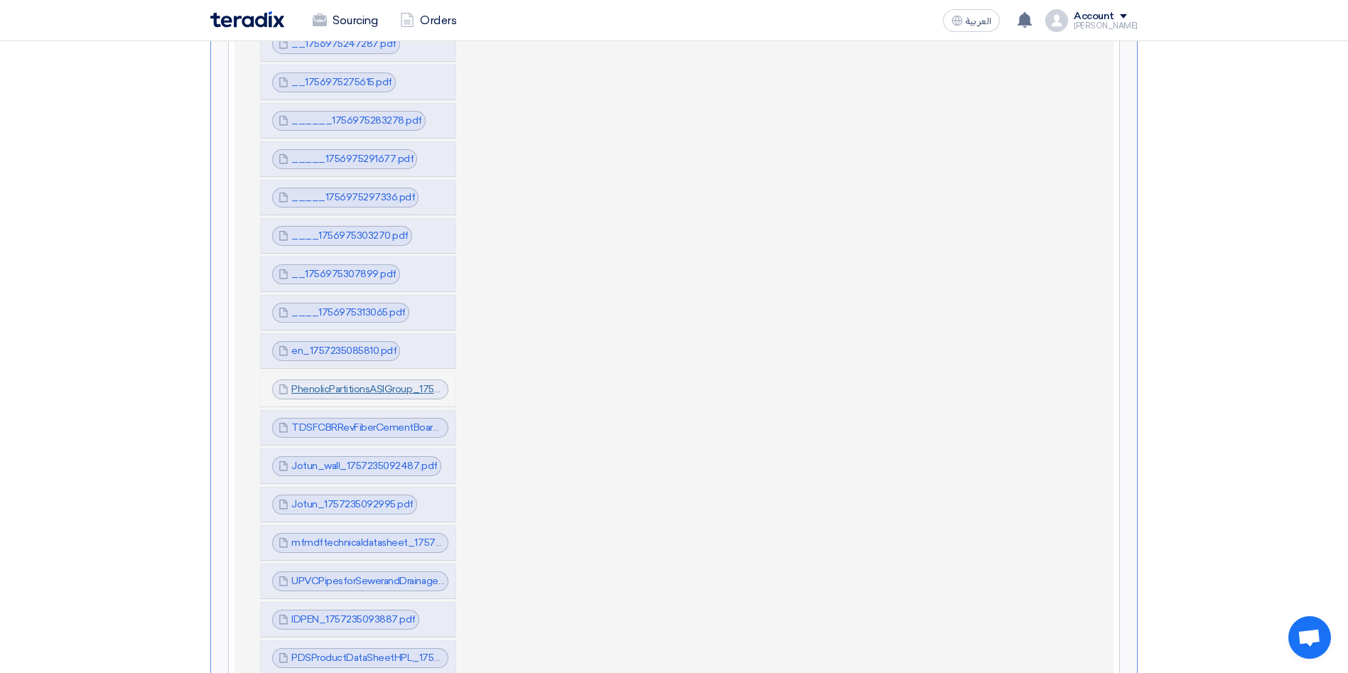
click at [343, 383] on link "PhenolicPartitionsASIGroup_1757235089984.pdf" at bounding box center [401, 389] width 220 height 12
click at [347, 421] on link "TDSFCBRRevFiberCementBoard_1757235092104.pdf" at bounding box center [412, 427] width 242 height 12
click at [354, 460] on link "Jotun_wall_1757235092487.pdf" at bounding box center [364, 466] width 146 height 12
click at [353, 498] on link "Jotun_1757235092995.pdf" at bounding box center [352, 504] width 122 height 12
click at [357, 536] on link "mfmdftechnicaldatasheet_1757235092996.pdf" at bounding box center [397, 542] width 213 height 12
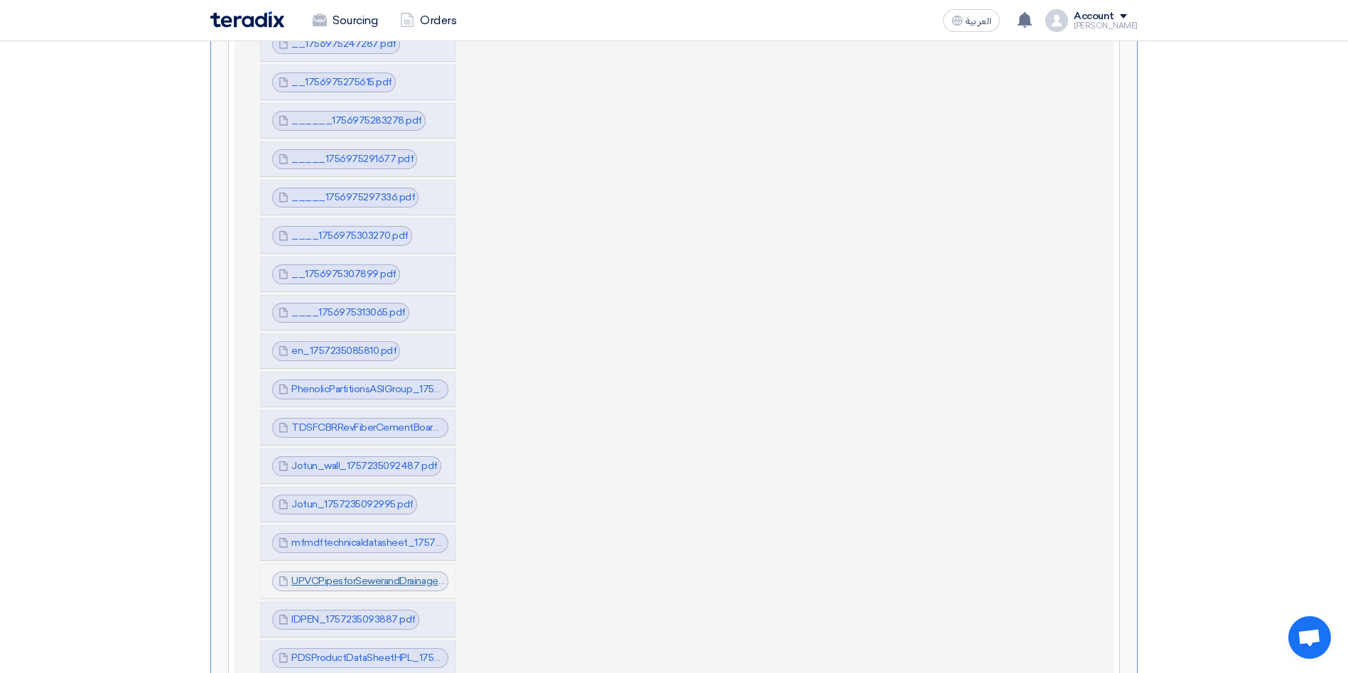
click at [352, 575] on link "UPVCPipesforSewerandDrainageApplication_1757235093885.pdf" at bounding box center [437, 581] width 293 height 12
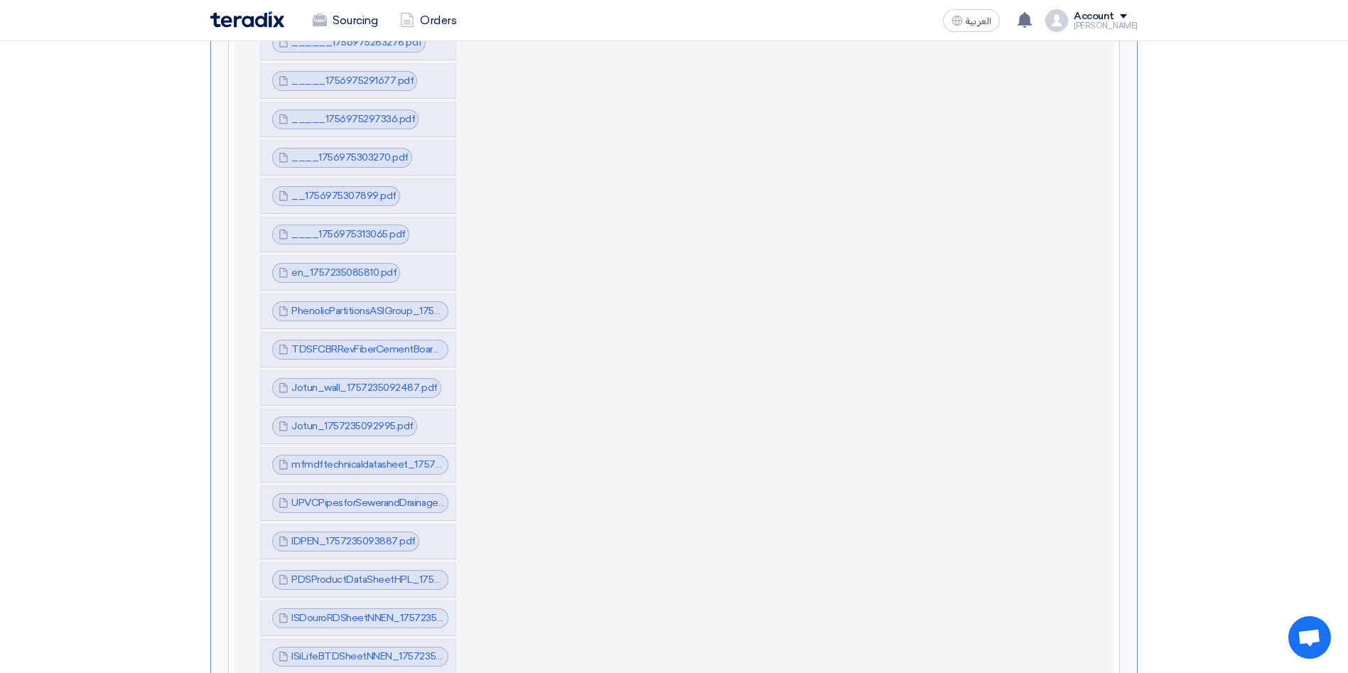
scroll to position [1172, 0]
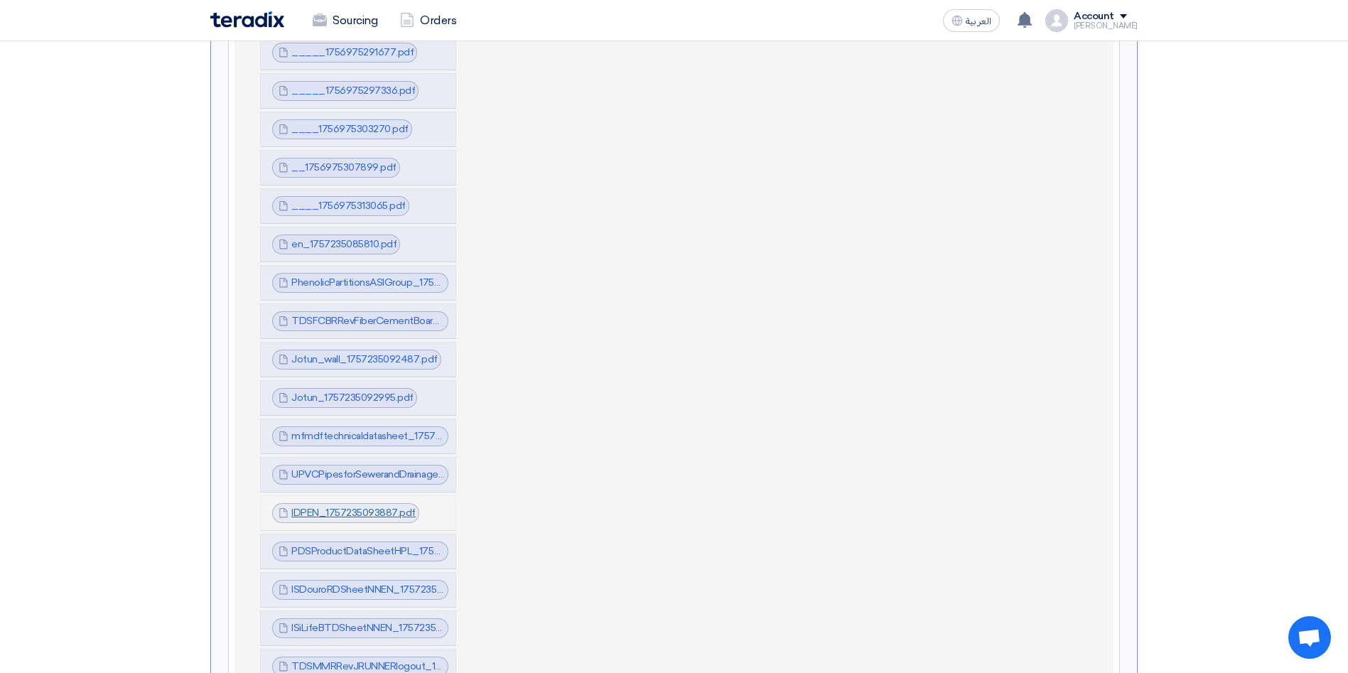
click at [339, 507] on link "IDPEN_1757235093887.pdf" at bounding box center [353, 513] width 124 height 12
click at [341, 545] on link "PDSProductDataSheetHPL_1757235093895.pdf" at bounding box center [399, 551] width 217 height 12
click at [343, 583] on link "ISDouroRDSheetNNEN_1757235094880.pdf" at bounding box center [391, 589] width 200 height 12
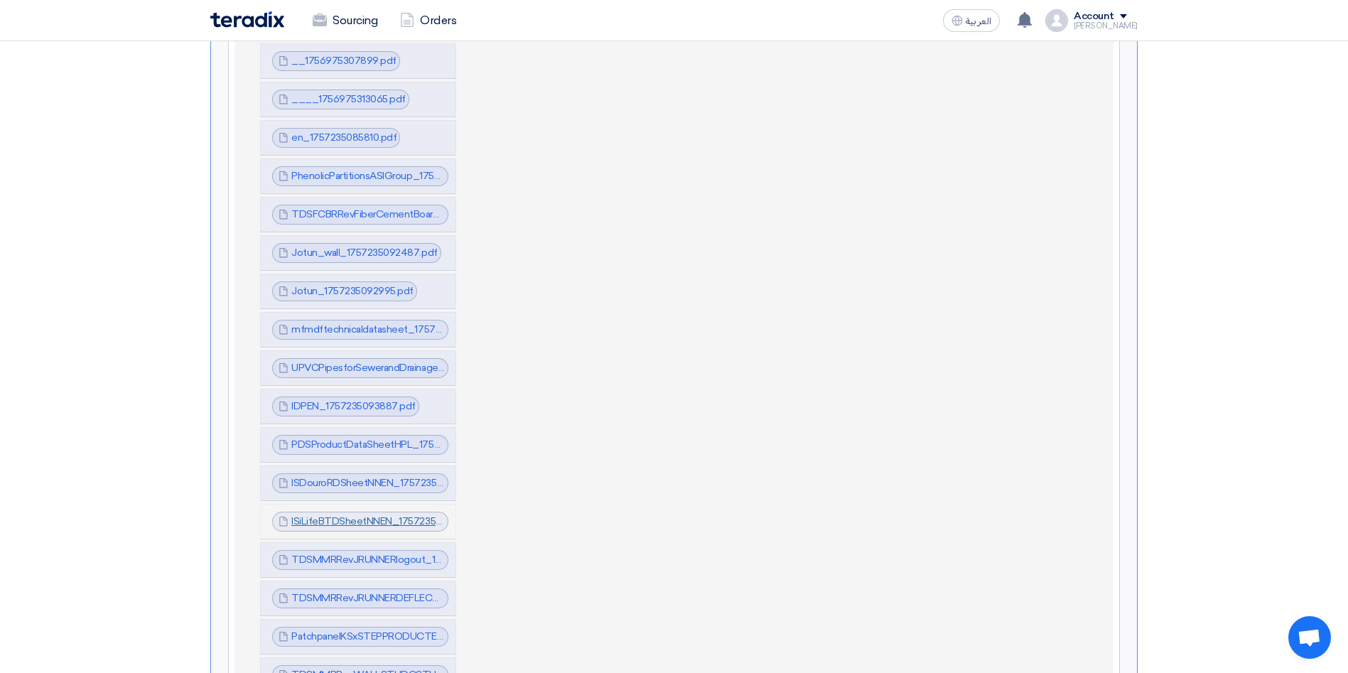
click at [347, 515] on link "ISiLifeBTDSheetNNEN_1757235095675.pdf" at bounding box center [389, 521] width 197 height 12
click at [352, 553] on link "TDSMMRRevJRUNNERlogout_1757235096180.pdf" at bounding box center [405, 559] width 229 height 12
click at [355, 592] on link "TDSMMRRevJRUNNERDEFLECTIONHEADTRACKlogout_1757235096179.pdf" at bounding box center [466, 598] width 350 height 12
click at [352, 630] on link "PatchpanelKSxSTEPPRODUCTENG_1757235096792.pdf" at bounding box center [419, 636] width 257 height 12
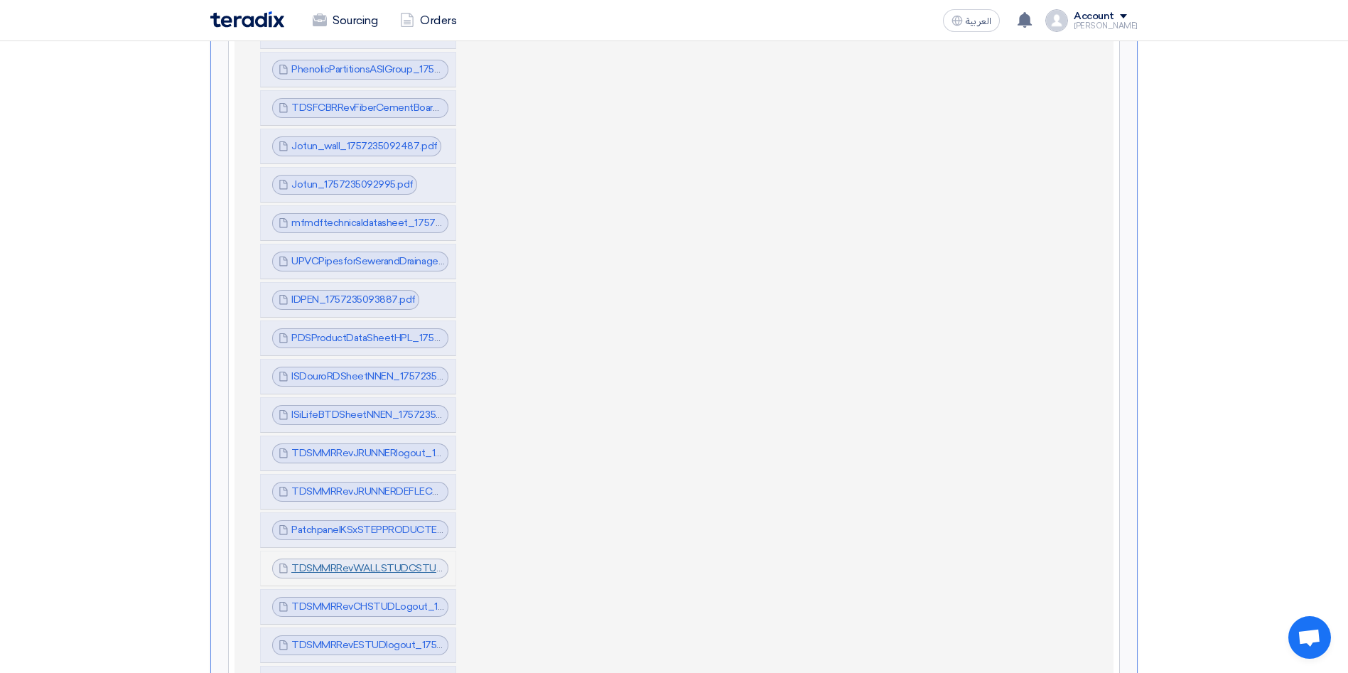
click at [351, 562] on link "TDSMMRRevWALLSTUDCSTUDlogout_1757235096793.pdf" at bounding box center [430, 568] width 279 height 12
click at [348, 600] on link "TDSMMRRevCHSTUDLogout_1757235096793.pdf" at bounding box center [407, 606] width 233 height 12
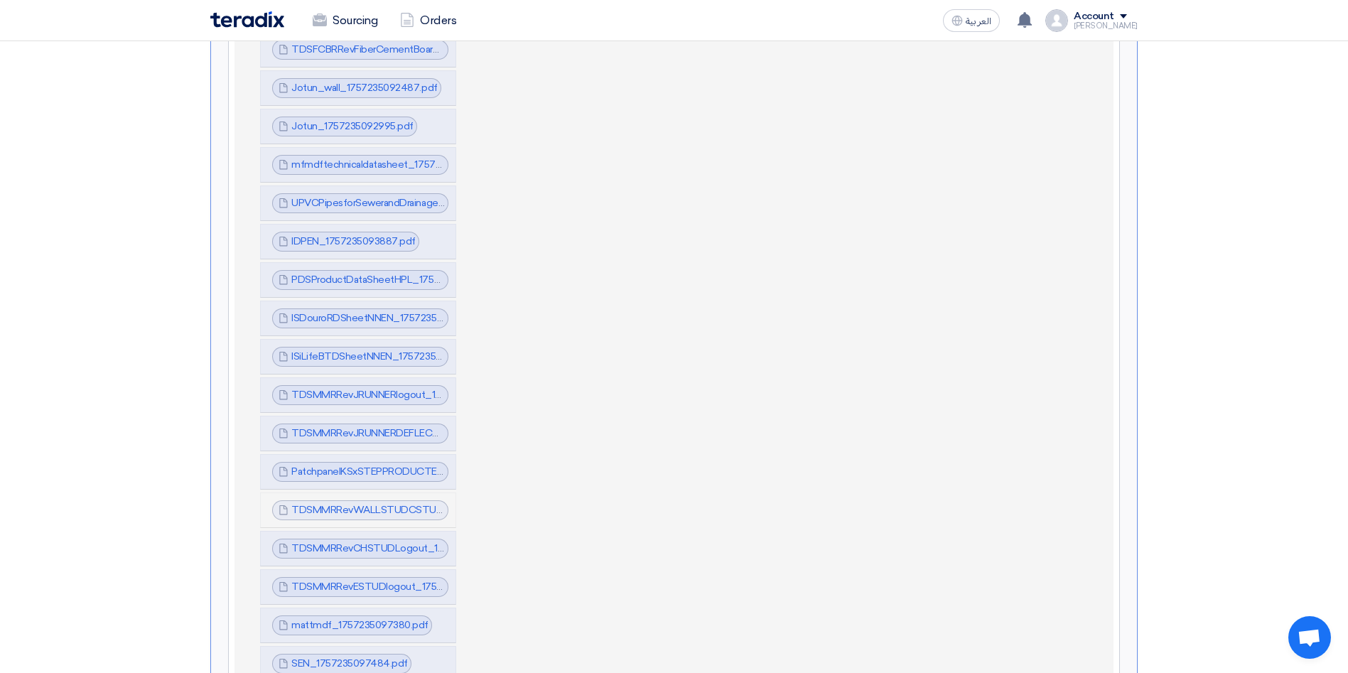
scroll to position [1492, 0]
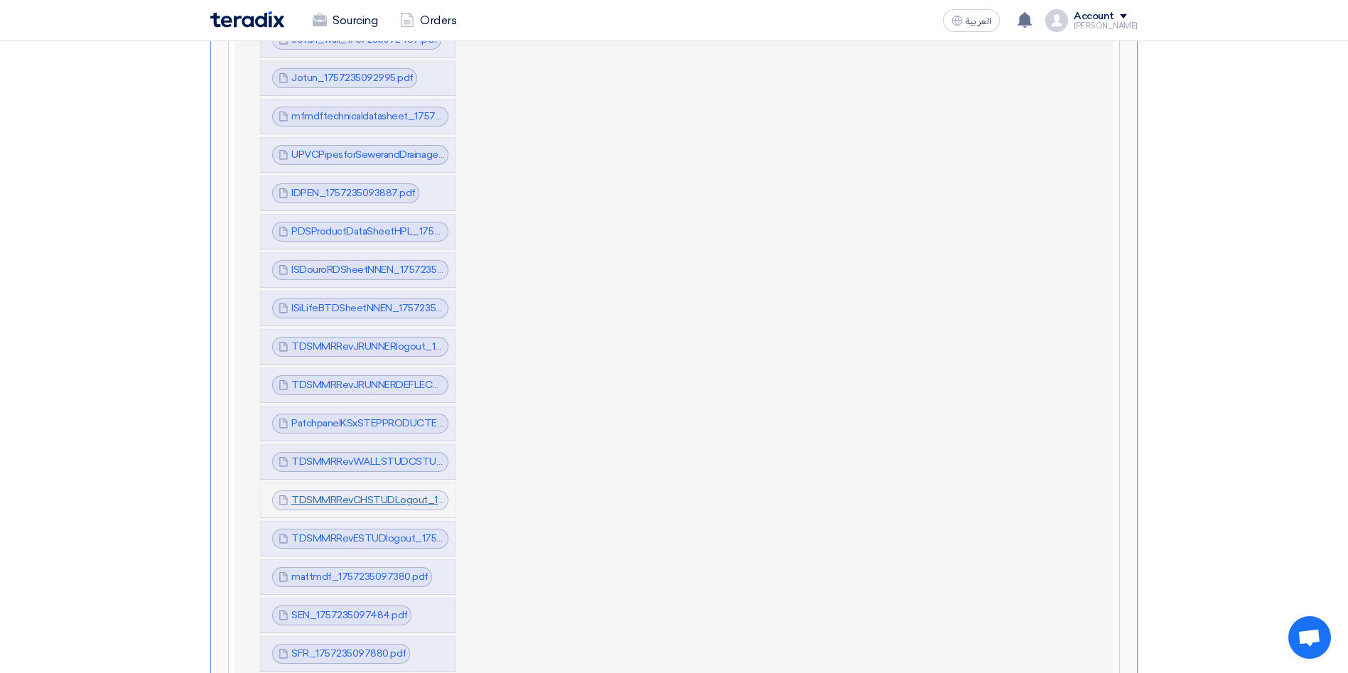
click at [345, 494] on link "TDSMMRRevCHSTUDLogout_1757235096793.pdf" at bounding box center [407, 500] width 233 height 12
click at [340, 532] on link "TDSMMRRevESTUDlogout_1757235096793.pdf" at bounding box center [401, 538] width 221 height 12
click at [344, 567] on div "mattmdf_1757235097380.pdf mattmdf_1757235097380.pdf" at bounding box center [352, 577] width 160 height 20
click at [345, 571] on link "mattmdf_1757235097380.pdf" at bounding box center [359, 577] width 137 height 12
click at [344, 609] on link "SEN_1757235097484.pdf" at bounding box center [349, 615] width 117 height 12
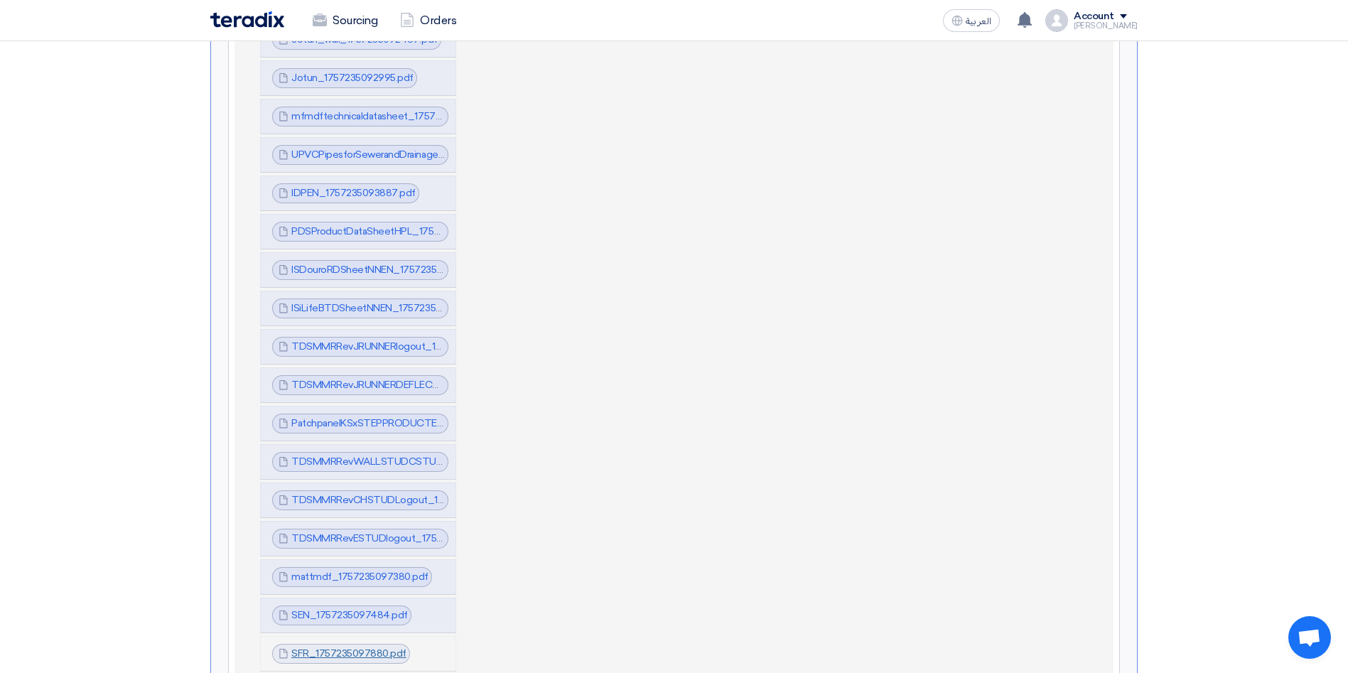
click at [342, 647] on link "SFR_1757235097880.pdf" at bounding box center [348, 653] width 115 height 12
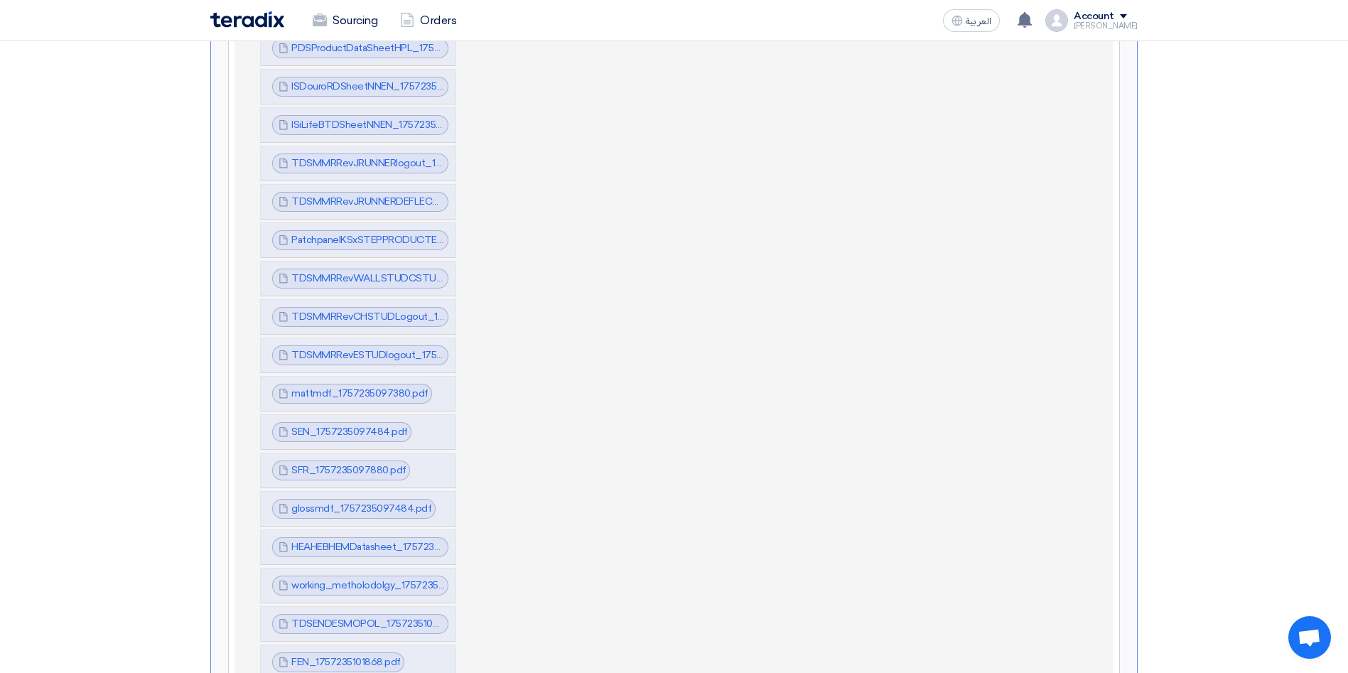
scroll to position [1705, 0]
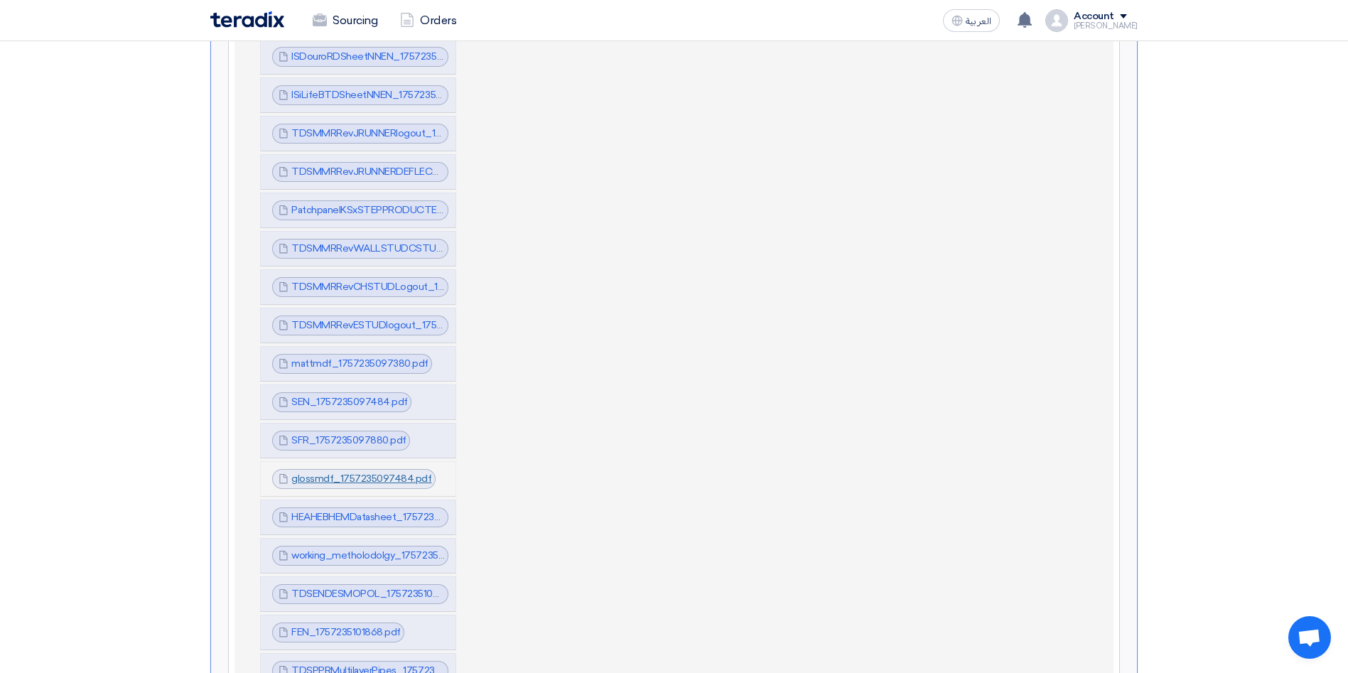
click at [344, 472] on link "glossmdf_1757235097484.pdf" at bounding box center [361, 478] width 141 height 12
click at [345, 511] on link "HEAHEBHEMDatasheet_1757235099605.pdf" at bounding box center [392, 517] width 202 height 12
click at [342, 548] on div "working_metholodolgy_1757235100112.pdf working_metholodolgy_1757235100112.pdf" at bounding box center [360, 556] width 176 height 20
click at [337, 549] on link "working_metholodolgy_1757235100112.pdf" at bounding box center [387, 555] width 192 height 12
click at [333, 588] on link "TDSENDESMOPOL_1757235100902.pdf" at bounding box center [382, 594] width 183 height 12
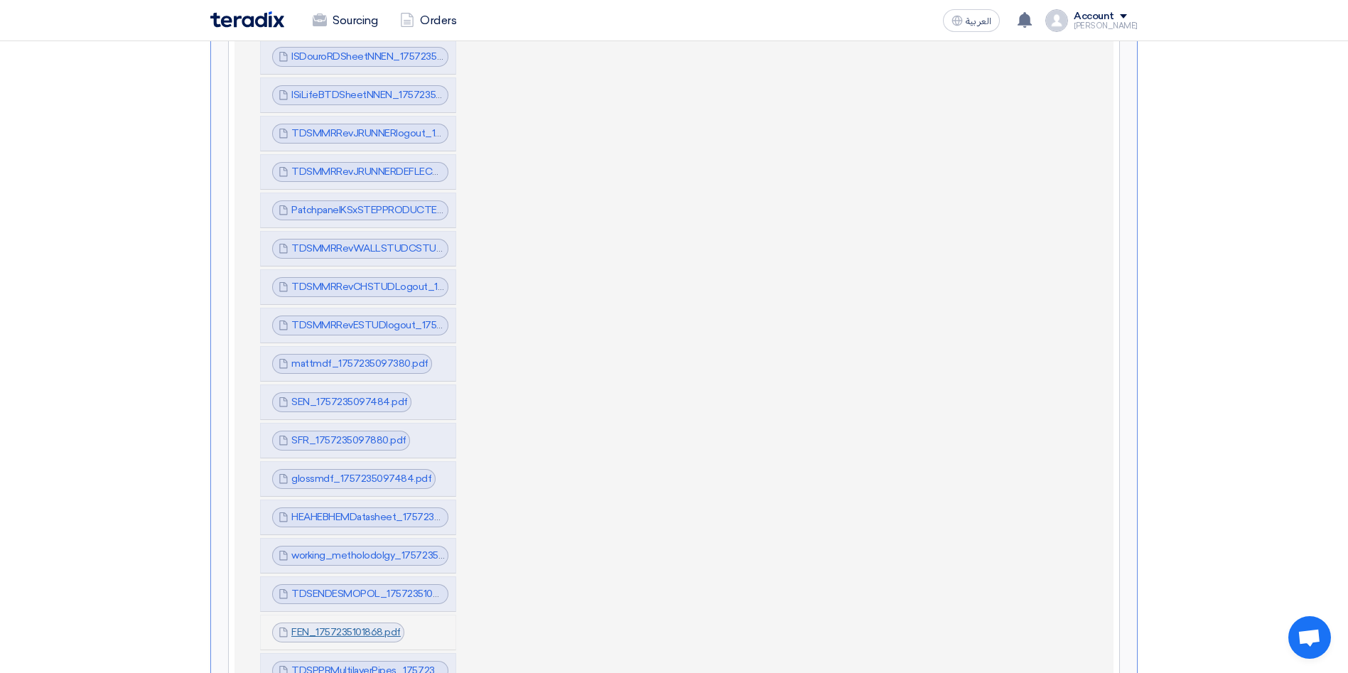
click at [330, 626] on link "FEN_1757235101868.pdf" at bounding box center [345, 632] width 109 height 12
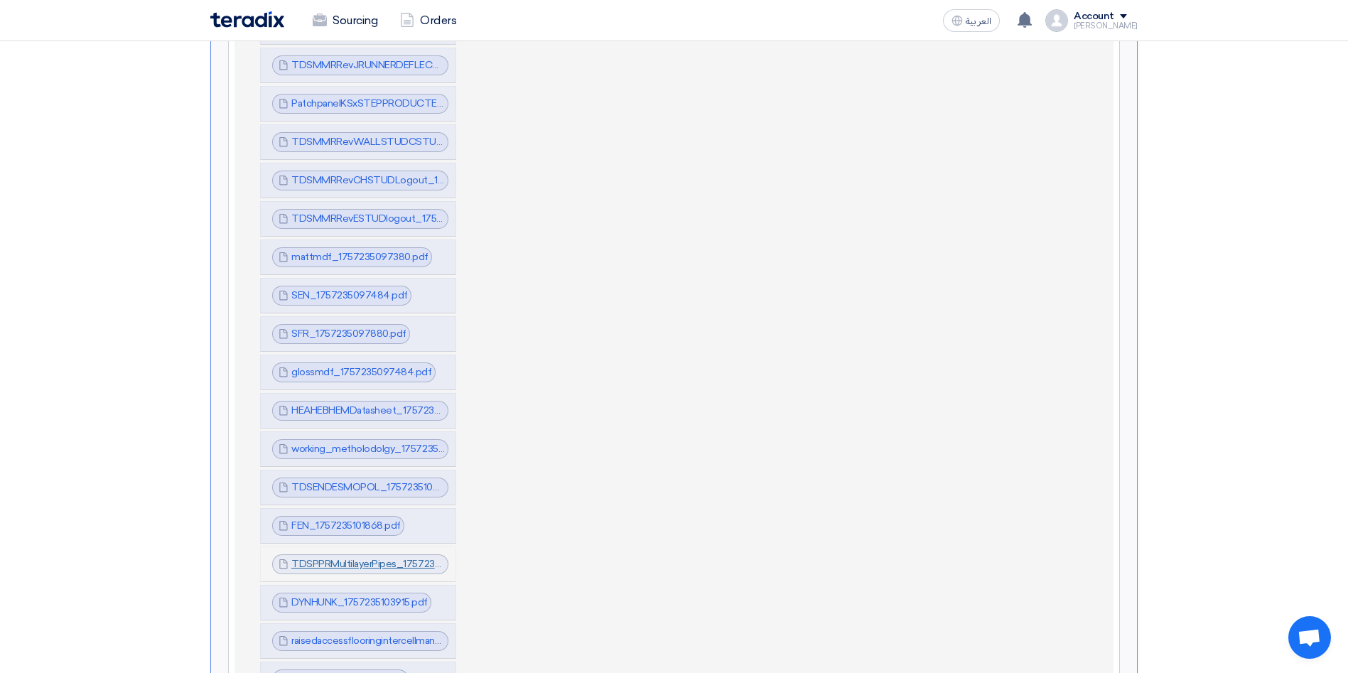
click at [355, 558] on link "TDSPPRMultilayerPipes_1757235102571.pdf" at bounding box center [388, 564] width 195 height 12
click at [352, 596] on link "DYNHUNK_1757235103915.pdf" at bounding box center [359, 602] width 136 height 12
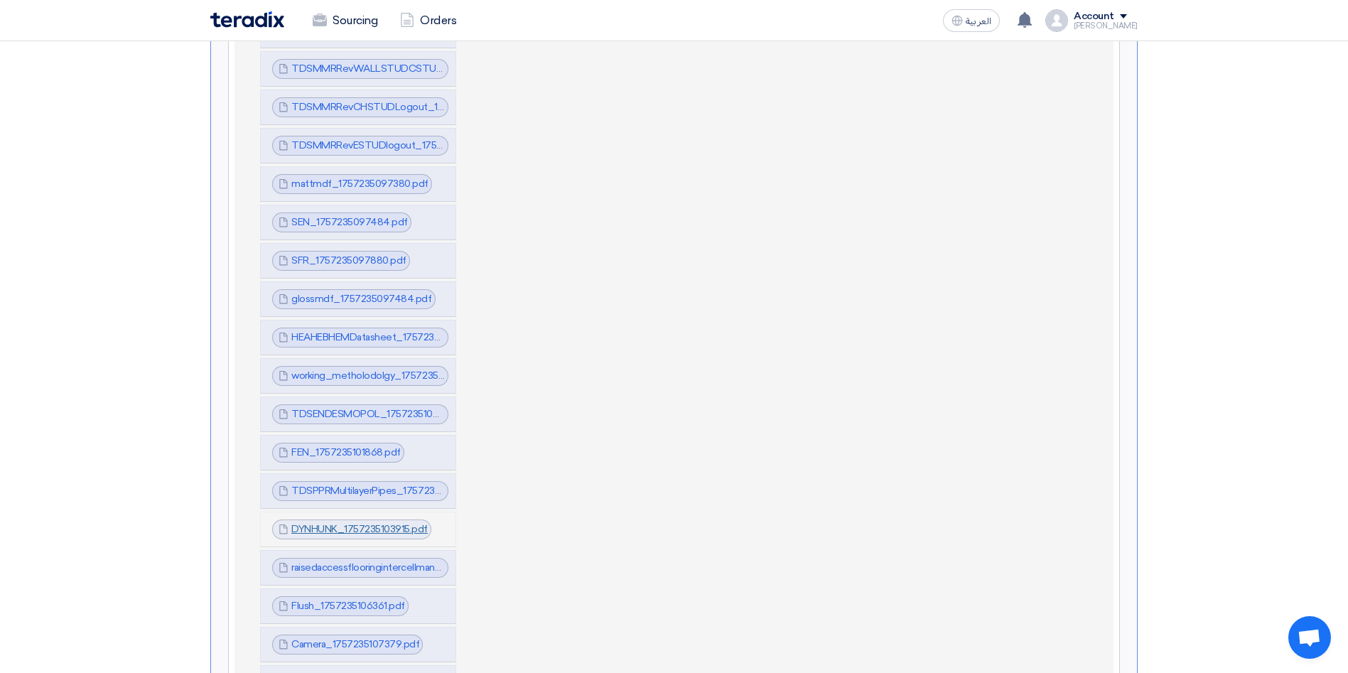
scroll to position [1918, 0]
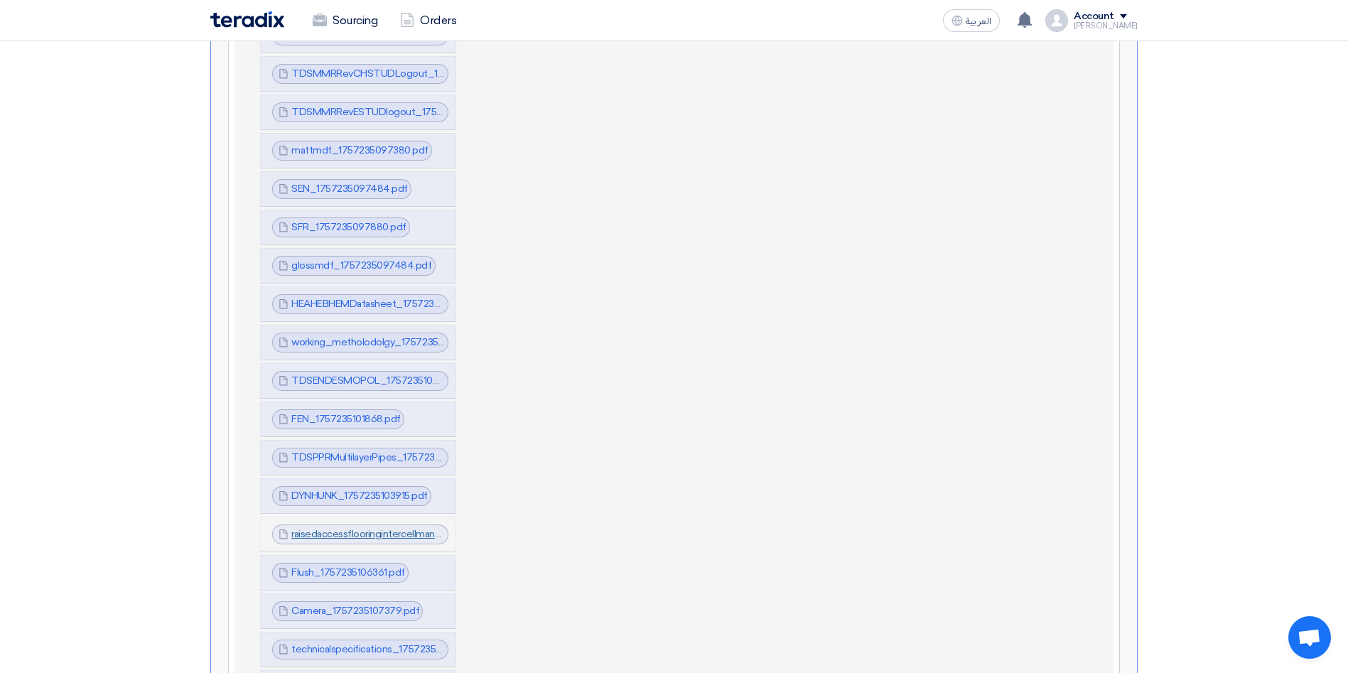
click at [334, 528] on link "raisedaccessflooringintercellmanagementsystem_1757235106789.pdf" at bounding box center [447, 534] width 312 height 12
click at [334, 566] on link "Flush_1757235106361.pdf" at bounding box center [348, 572] width 114 height 12
click at [344, 605] on link "Camera_1757235107379.pdf" at bounding box center [355, 611] width 128 height 12
click at [362, 643] on link "technicalspecifications_1757235109987.pdf" at bounding box center [388, 649] width 195 height 12
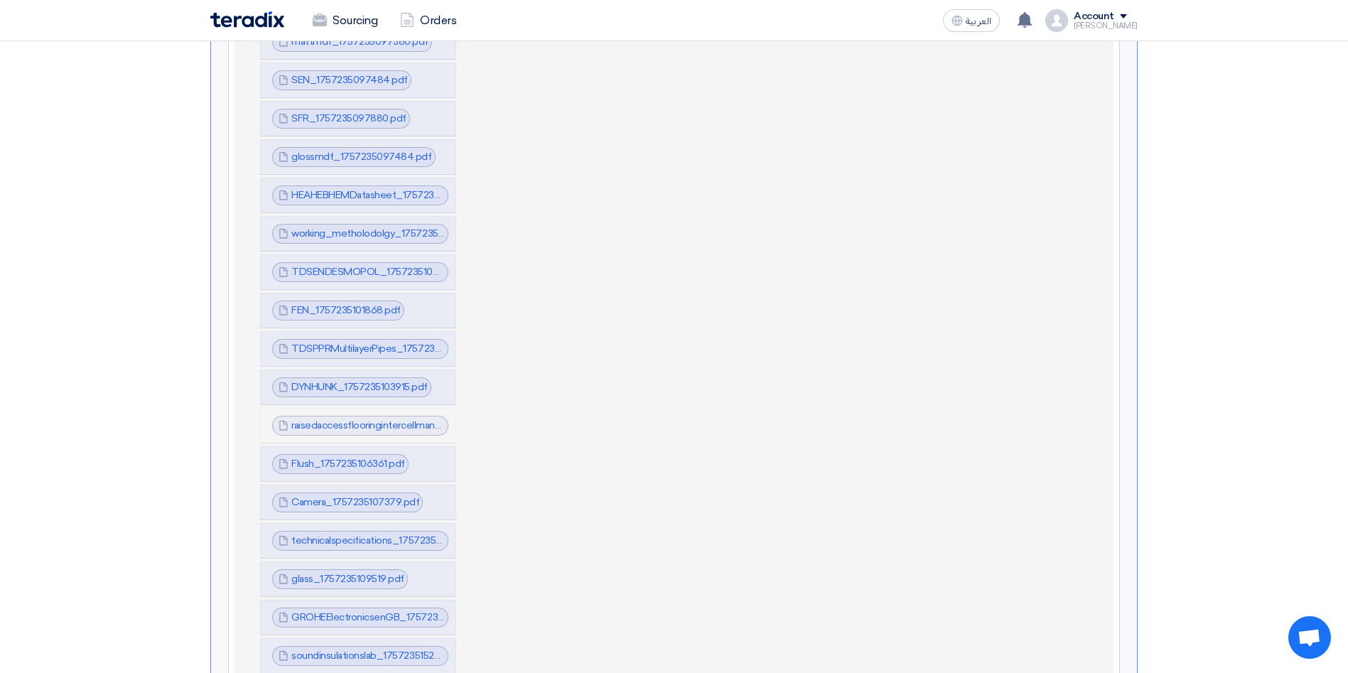
scroll to position [2131, 0]
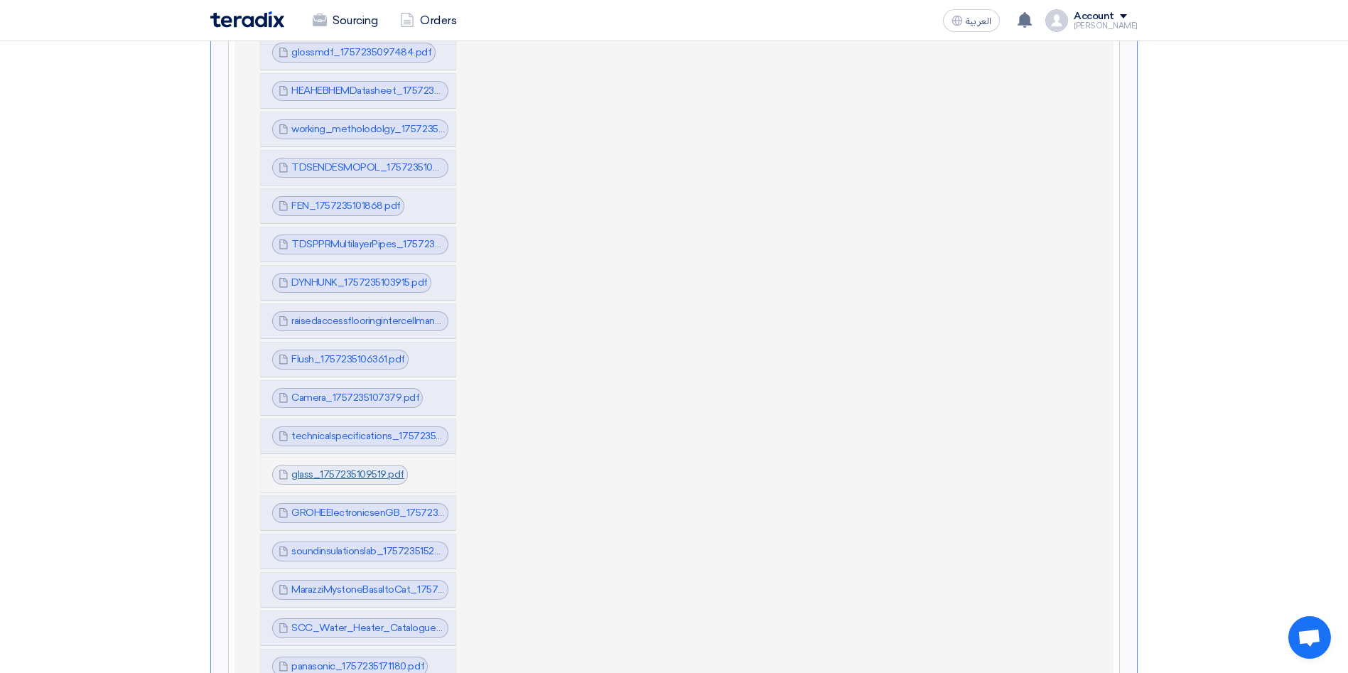
click at [327, 468] on link "glass_1757235109519.pdf" at bounding box center [347, 474] width 113 height 12
click at [343, 507] on link "GROHEElectronicsenGB_1757235135184.pdf" at bounding box center [391, 513] width 200 height 12
click at [355, 545] on link "soundinsulationslab_1757235152678.pdf" at bounding box center [380, 551] width 178 height 12
click at [357, 583] on link "MarazziMystoneBasaltoCat_1757235158184.pdf" at bounding box center [396, 589] width 211 height 12
click at [358, 622] on link "SCC_Water_Heater_Catalogue_1757235160083.pdf" at bounding box center [410, 628] width 239 height 12
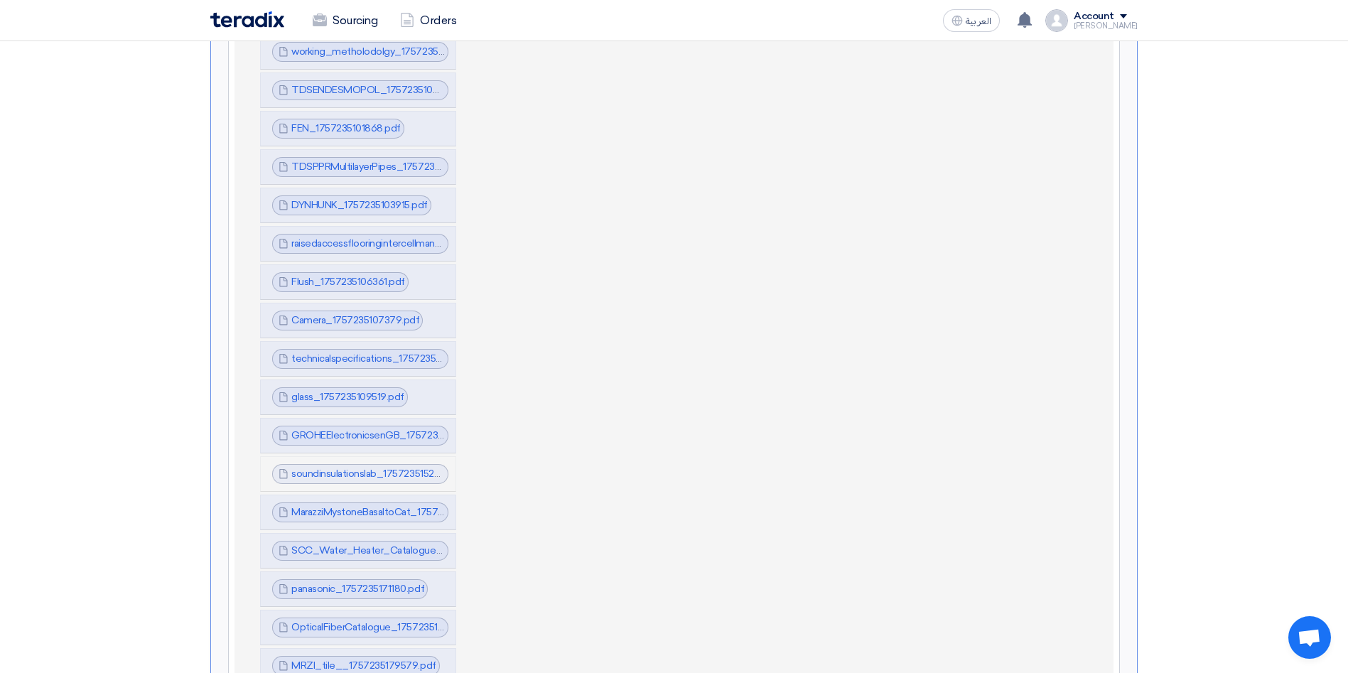
scroll to position [2238, 0]
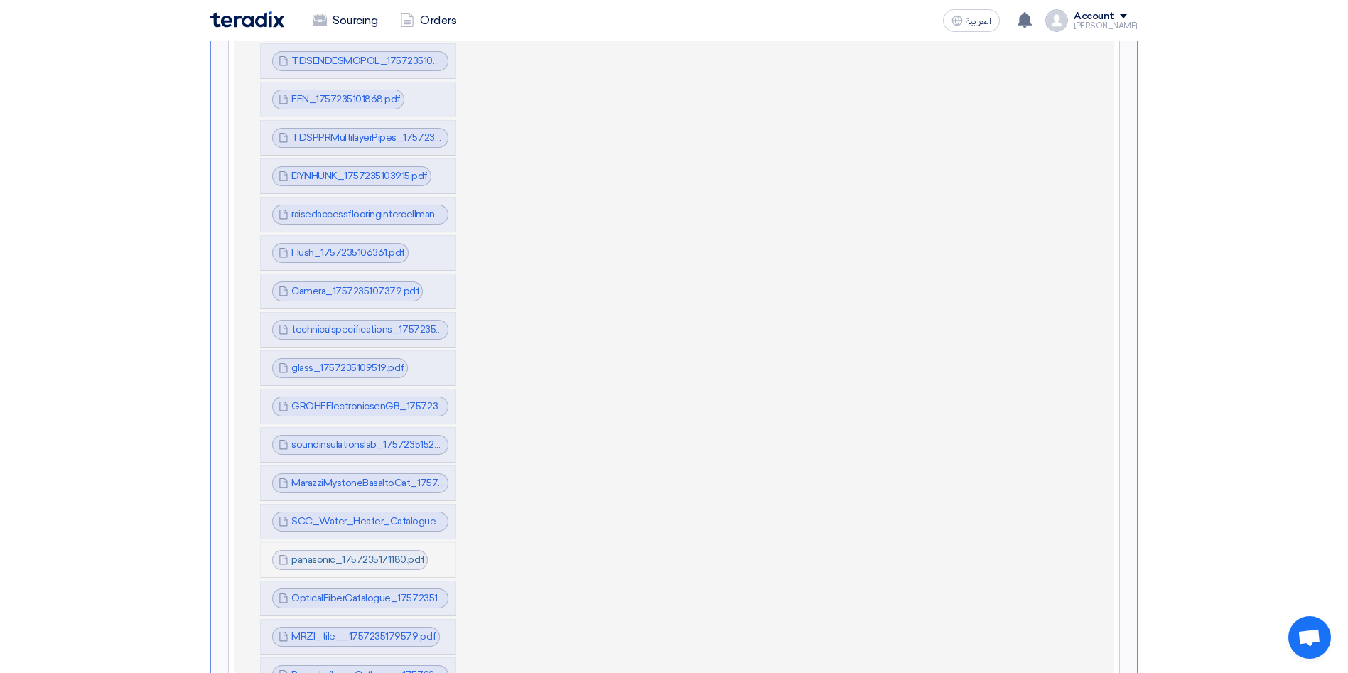
click at [355, 553] on link "panasonic_1757235171180.pdf" at bounding box center [357, 559] width 133 height 12
click at [356, 592] on link "OpticalFiberCatalogue_1757235174876.pdf" at bounding box center [388, 598] width 194 height 12
click at [358, 630] on link "MRZI_tile__1757235179579.pdf" at bounding box center [363, 636] width 145 height 12
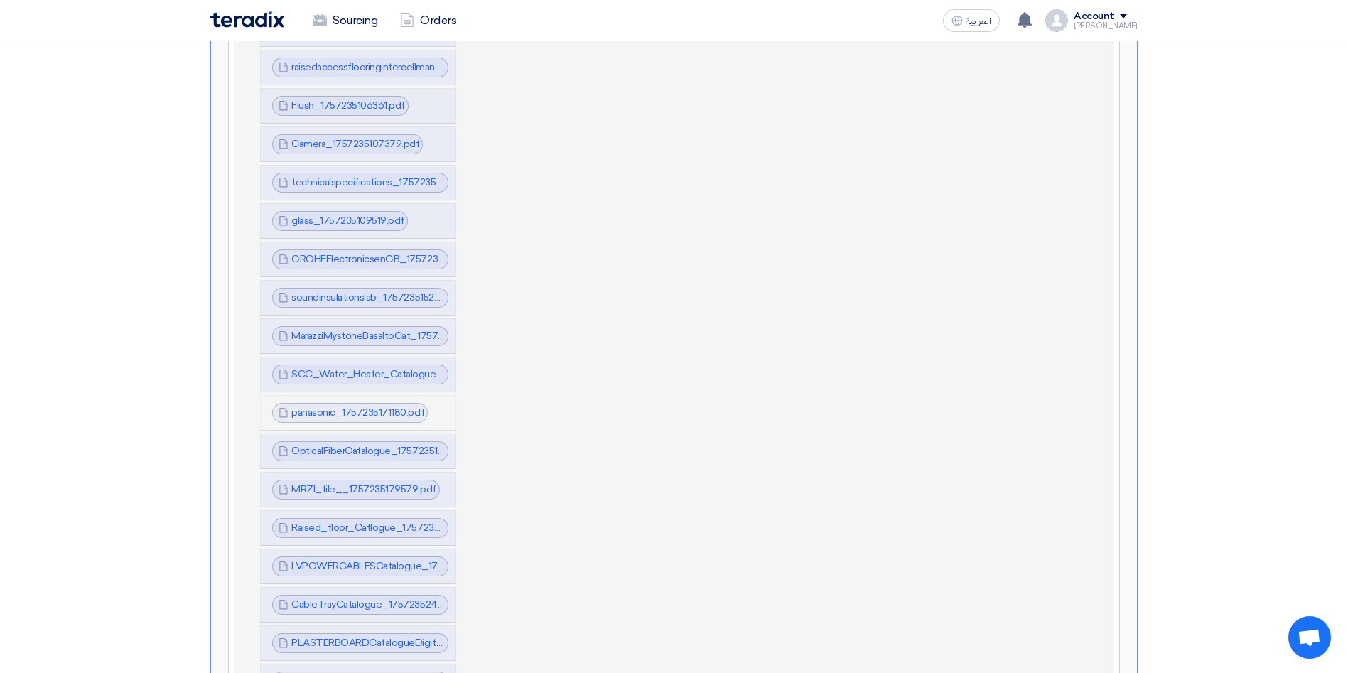
scroll to position [2451, 0]
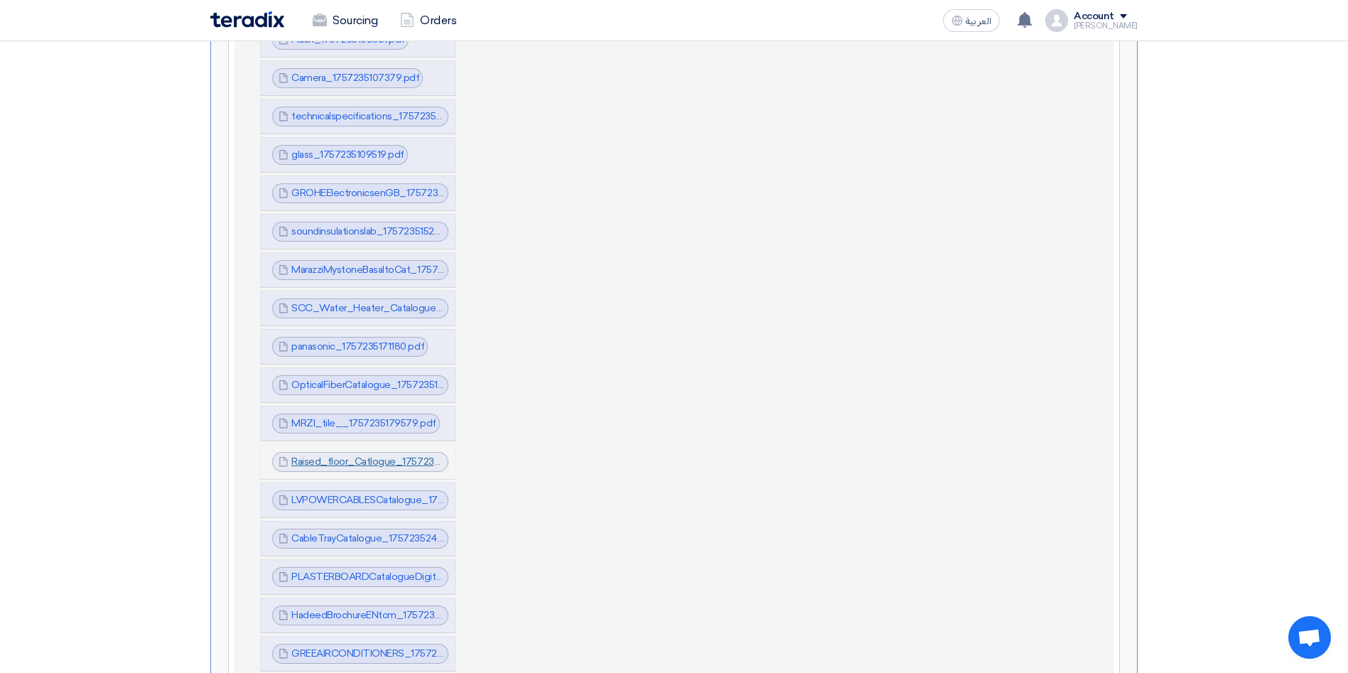
click at [329, 455] on link "Raised_floor_Catlogue_1757235184679.pdf" at bounding box center [391, 461] width 200 height 12
click at [341, 494] on link "LVPOWERCABLESCatalogue_1757235198986.pdf" at bounding box center [403, 500] width 225 height 12
click at [343, 532] on link "CableTrayCatalogue_1757235242376.pdf" at bounding box center [384, 538] width 187 height 12
click at [347, 571] on link "PLASTERBOARDCatalogueDigitalREV_1757235241878.pdf" at bounding box center [423, 577] width 264 height 12
click at [354, 609] on link "HadeedBrochureENtcm_1757235246880.pdf" at bounding box center [392, 615] width 202 height 12
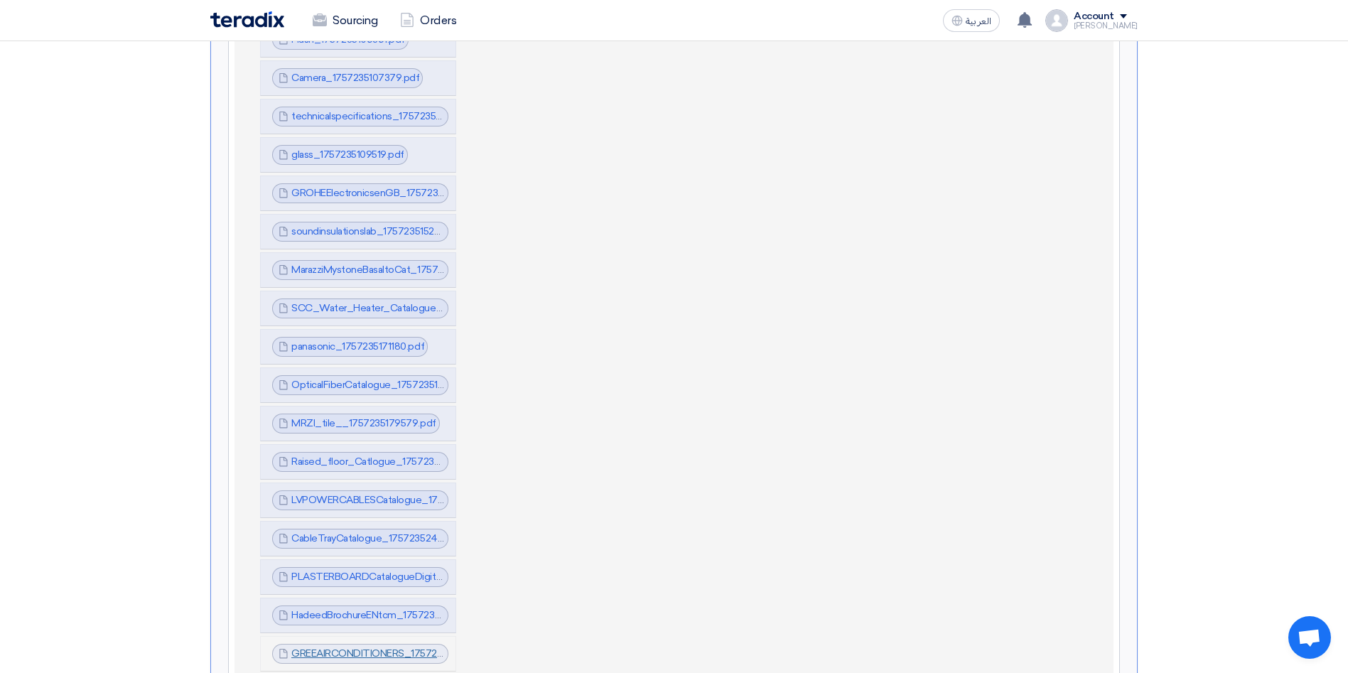
click at [355, 647] on link "GREEAIRCONDITIONERS_1757235259278.pdf" at bounding box center [395, 653] width 208 height 12
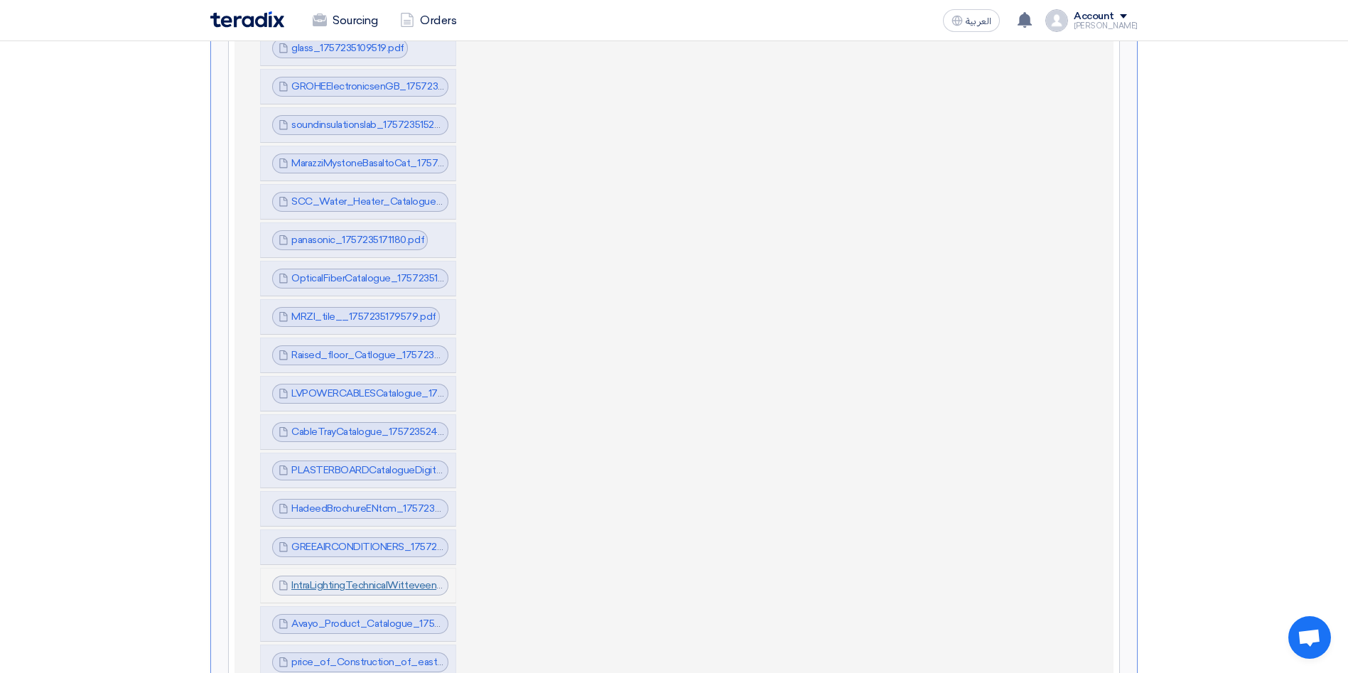
click at [345, 579] on link "IntraLightingTechnicalWitteveen_1757235282578.pdf" at bounding box center [411, 585] width 240 height 12
click at [345, 617] on link "Avayo_Product_Catalogue_1757235284479.pdf" at bounding box center [401, 623] width 220 height 12
click at [354, 656] on link "price_of_Construction_of_eastern_regional_office__Turnkey___Nakheel_Mall__Damma…" at bounding box center [585, 662] width 589 height 12
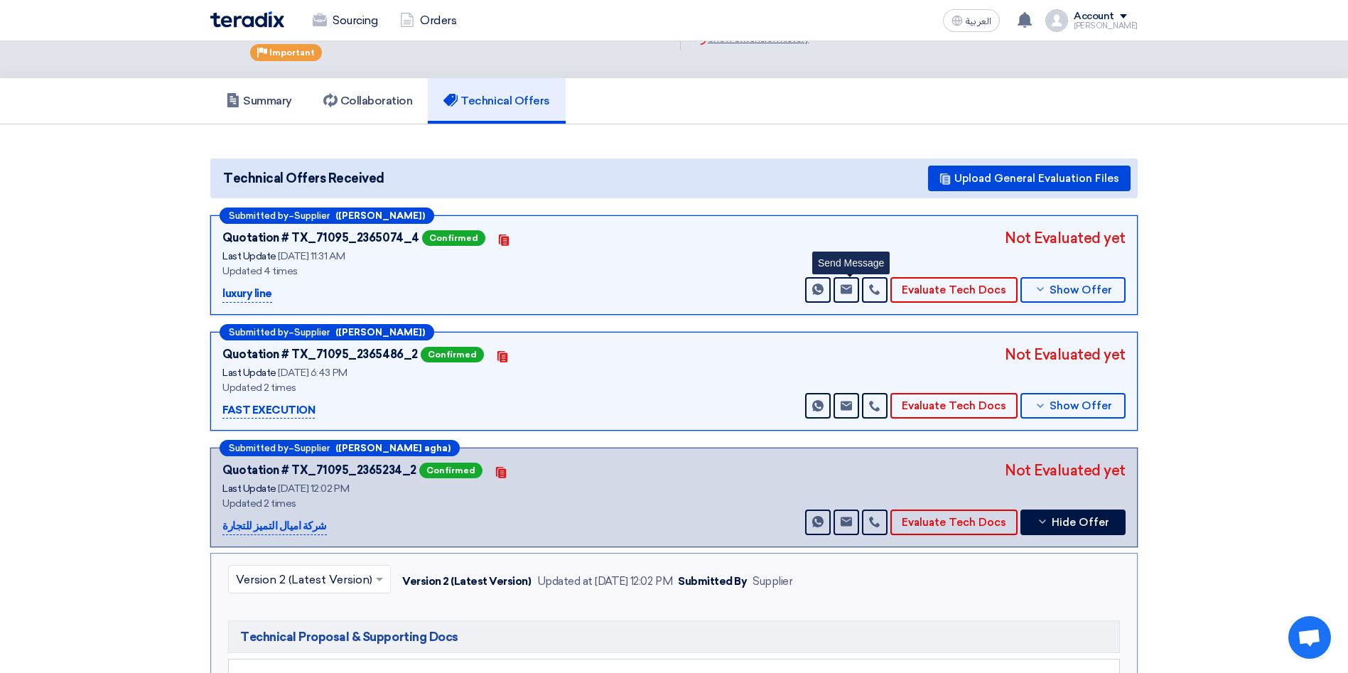
scroll to position [107, 0]
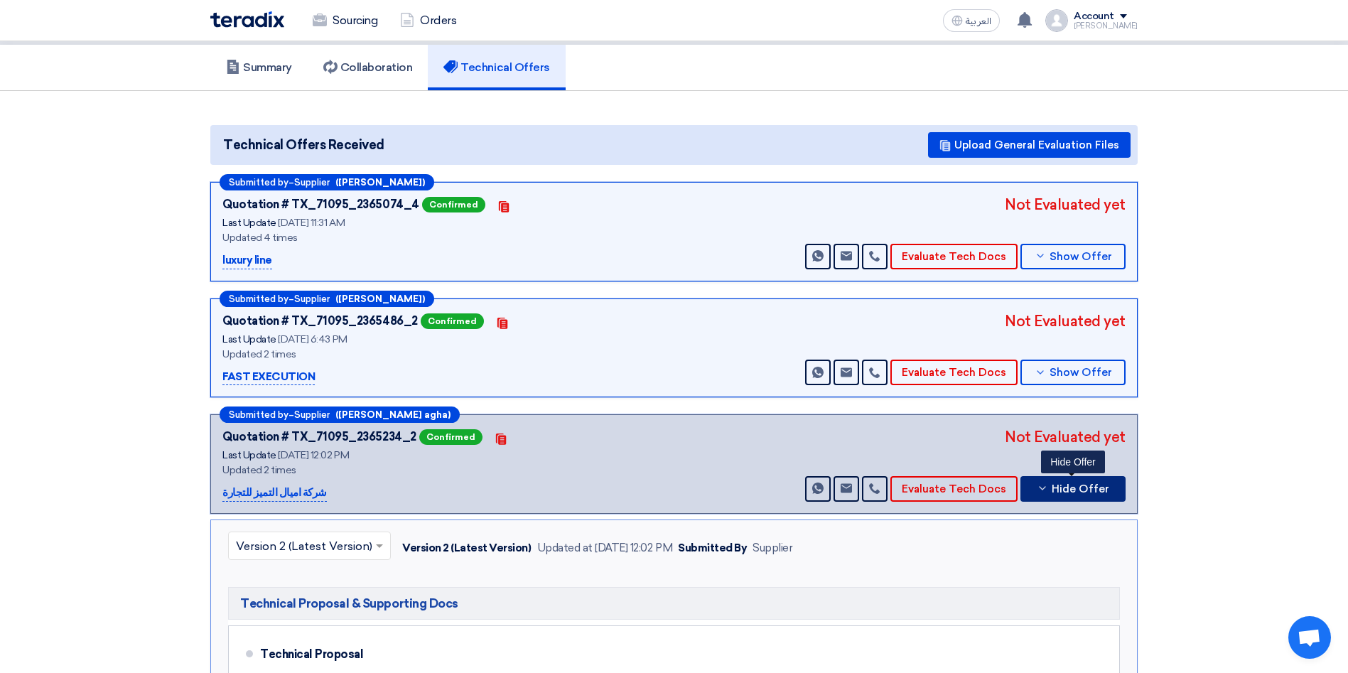
click at [1071, 484] on span "Hide Offer" at bounding box center [1080, 489] width 58 height 11
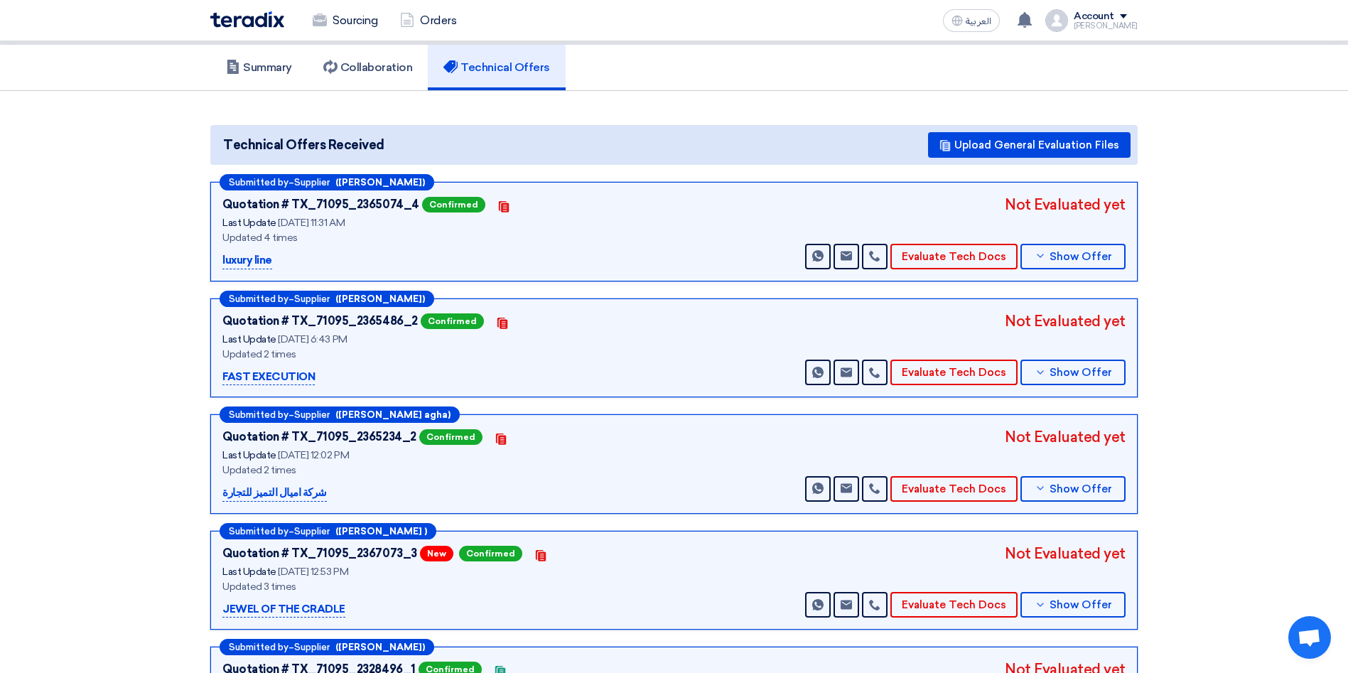
drag, startPoint x: 320, startPoint y: 475, endPoint x: 214, endPoint y: 470, distance: 106.7
click at [214, 470] on div "Submitted by – Supplier ([PERSON_NAME] agha) Quotation # TX_71095_2365234_2 Con…" at bounding box center [673, 463] width 927 height 99
copy p "شركة اميال التميز للتجارة"
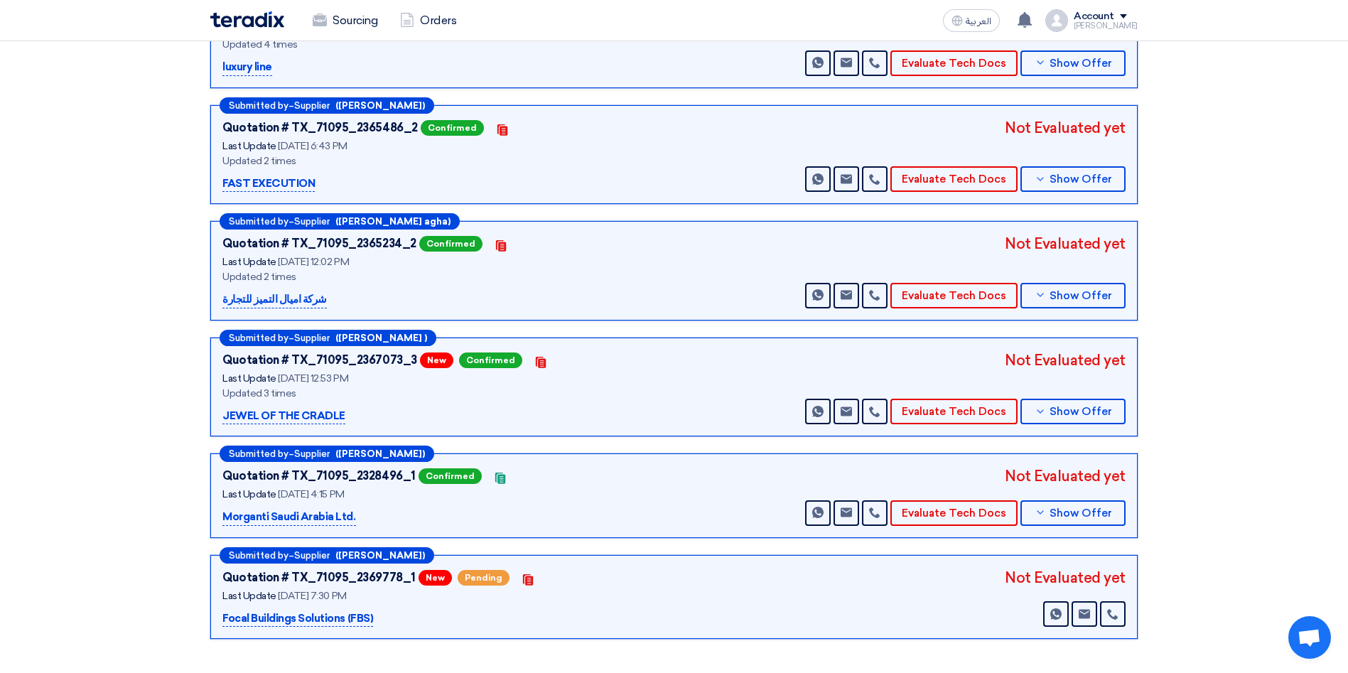
scroll to position [320, 0]
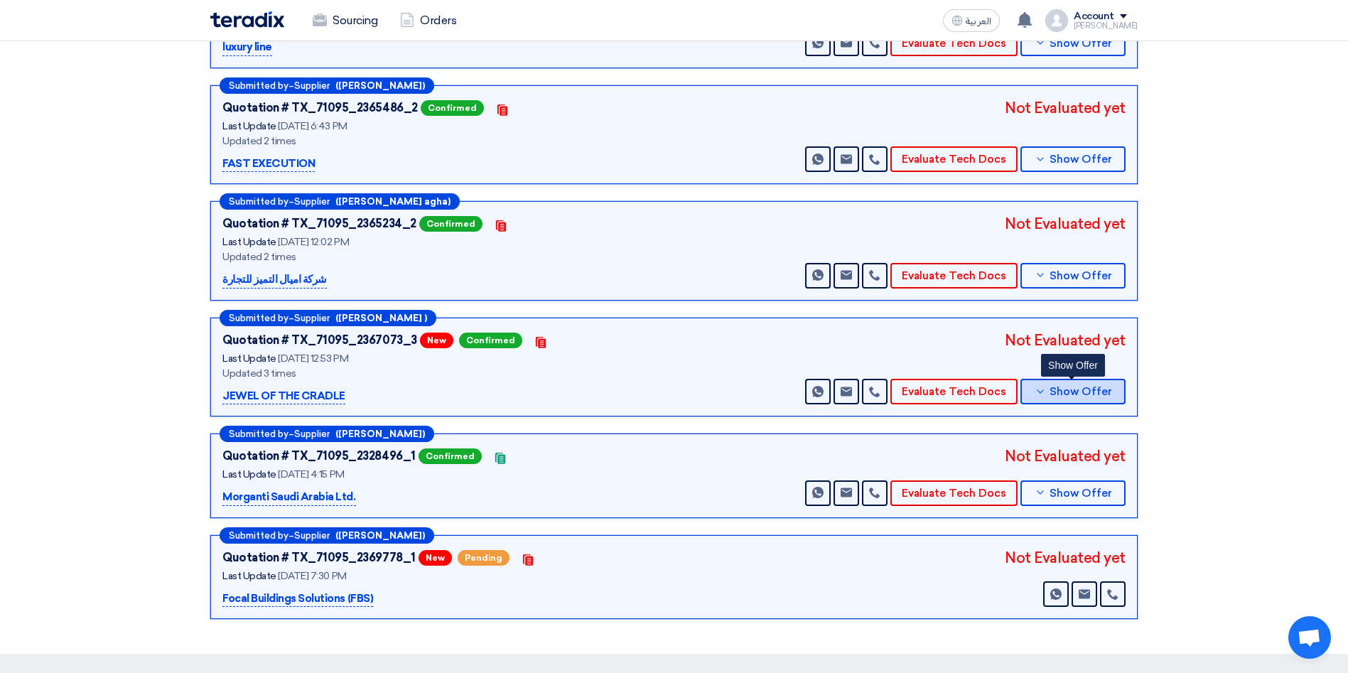
click at [1074, 386] on span "Show Offer" at bounding box center [1080, 391] width 63 height 11
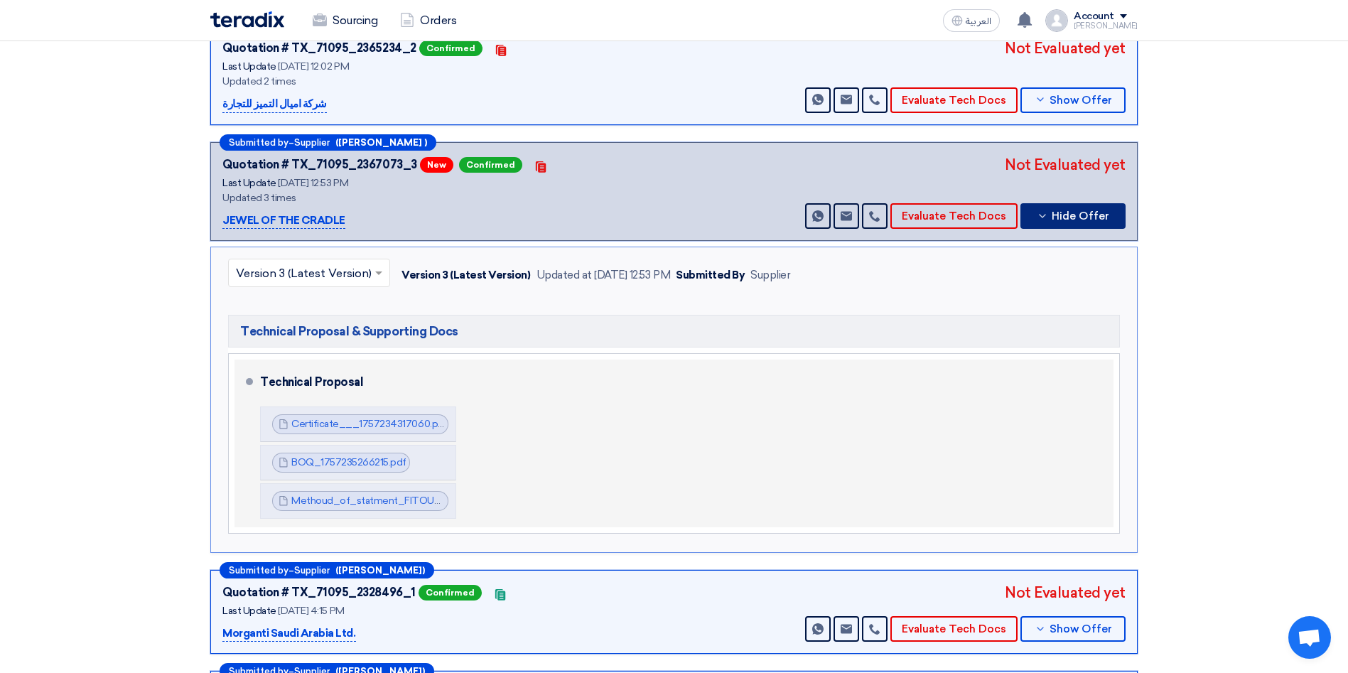
scroll to position [533, 0]
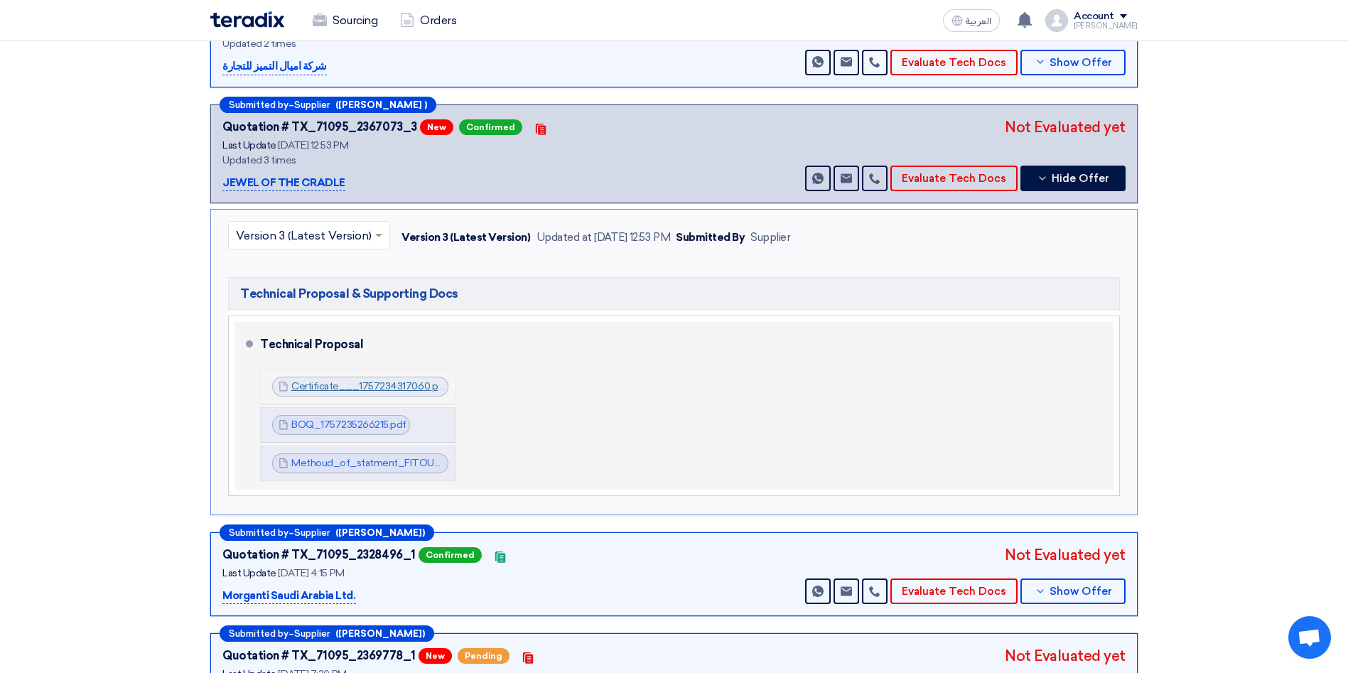
click at [387, 380] on link "Certificate___1757234317060.pdf" at bounding box center [369, 386] width 156 height 12
click at [364, 418] on link "BOQ_1757235266215.pdf" at bounding box center [348, 424] width 115 height 12
click at [382, 457] on link "Methoud_of_statment_FITOUT_offices_area_NMD_1757238794930.pdf" at bounding box center [461, 463] width 341 height 12
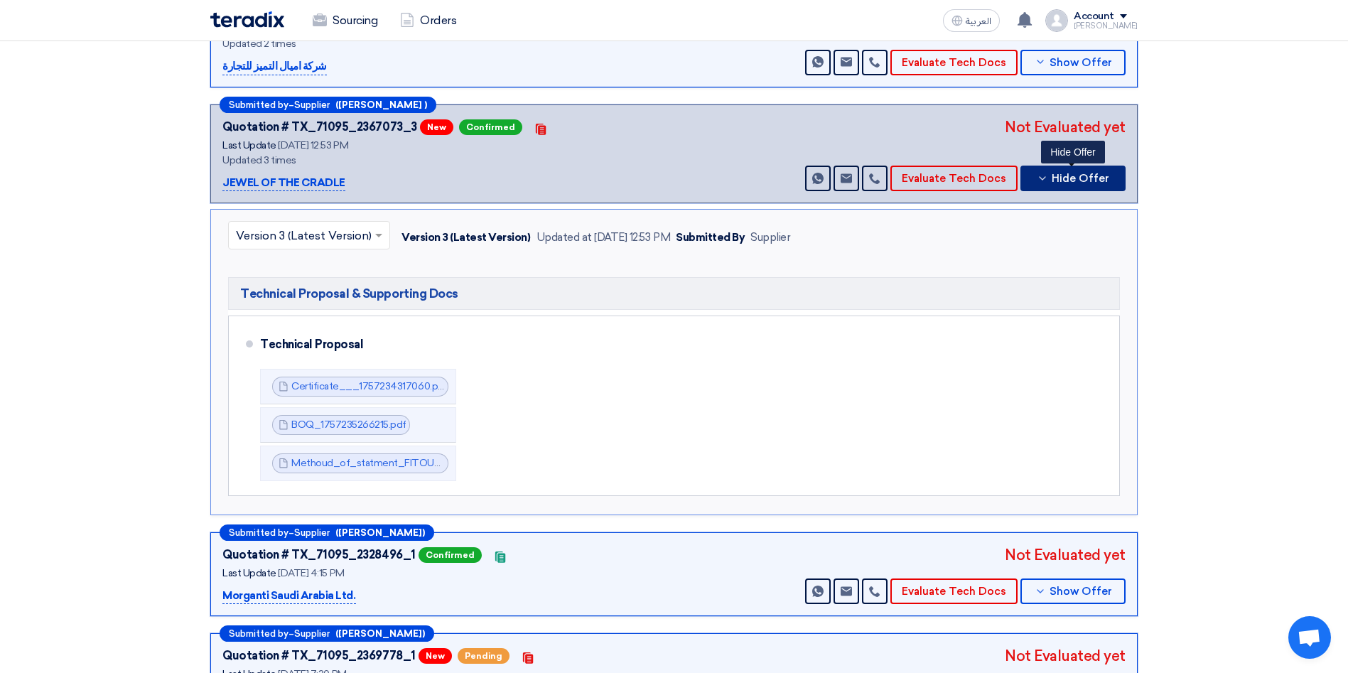
click at [1091, 173] on span "Hide Offer" at bounding box center [1080, 178] width 58 height 11
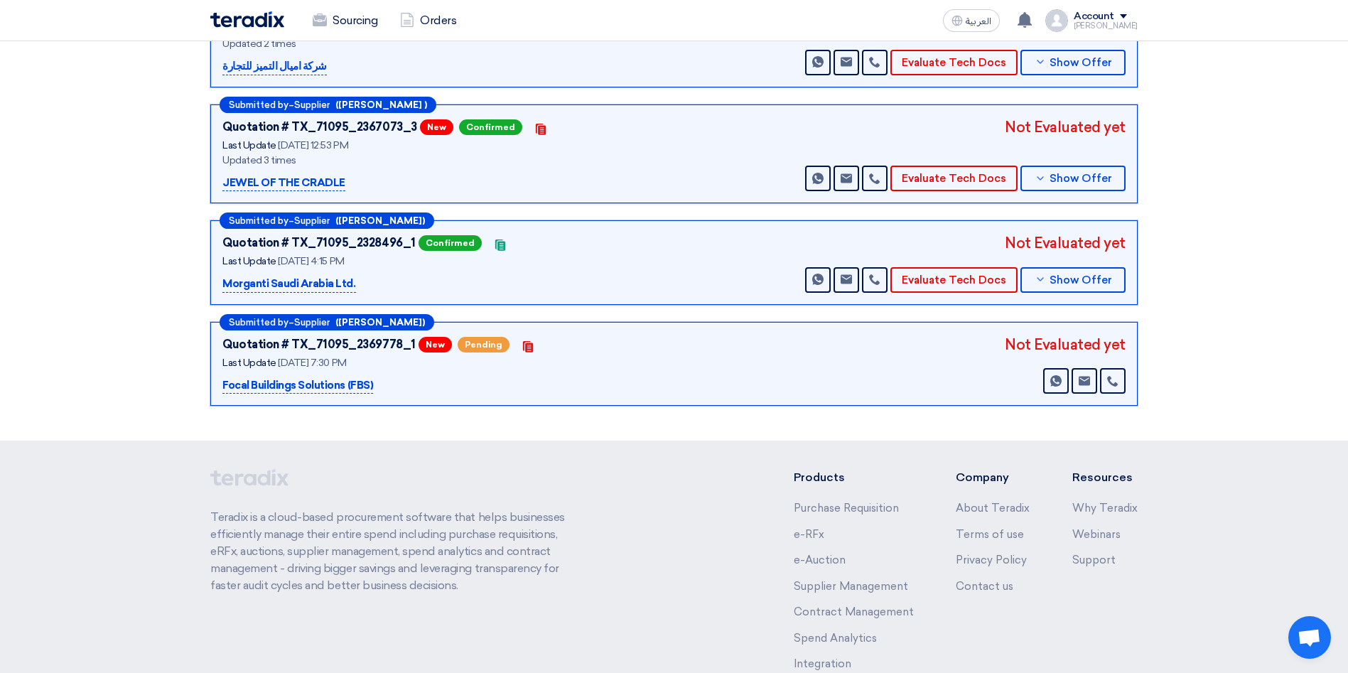
drag, startPoint x: 220, startPoint y: 164, endPoint x: 171, endPoint y: 178, distance: 51.7
click at [171, 171] on section "Technical Offers Received Upload General Evaluation Files Submitted by – Suppli…" at bounding box center [674, 53] width 1348 height 776
copy p "JEWEL OF THE CRADLE"
click at [1074, 275] on span "Show Offer" at bounding box center [1080, 280] width 63 height 11
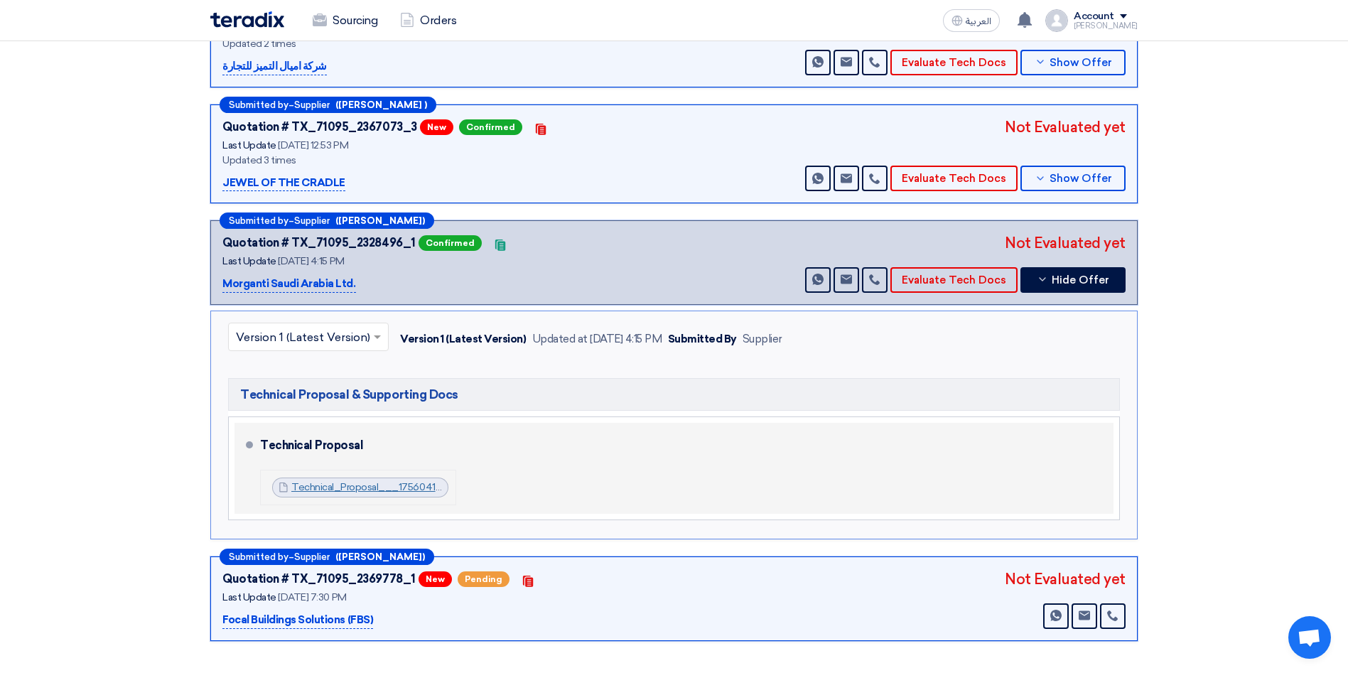
click at [374, 481] on link "Technical_Proposal___1756041265823.zip" at bounding box center [387, 487] width 192 height 12
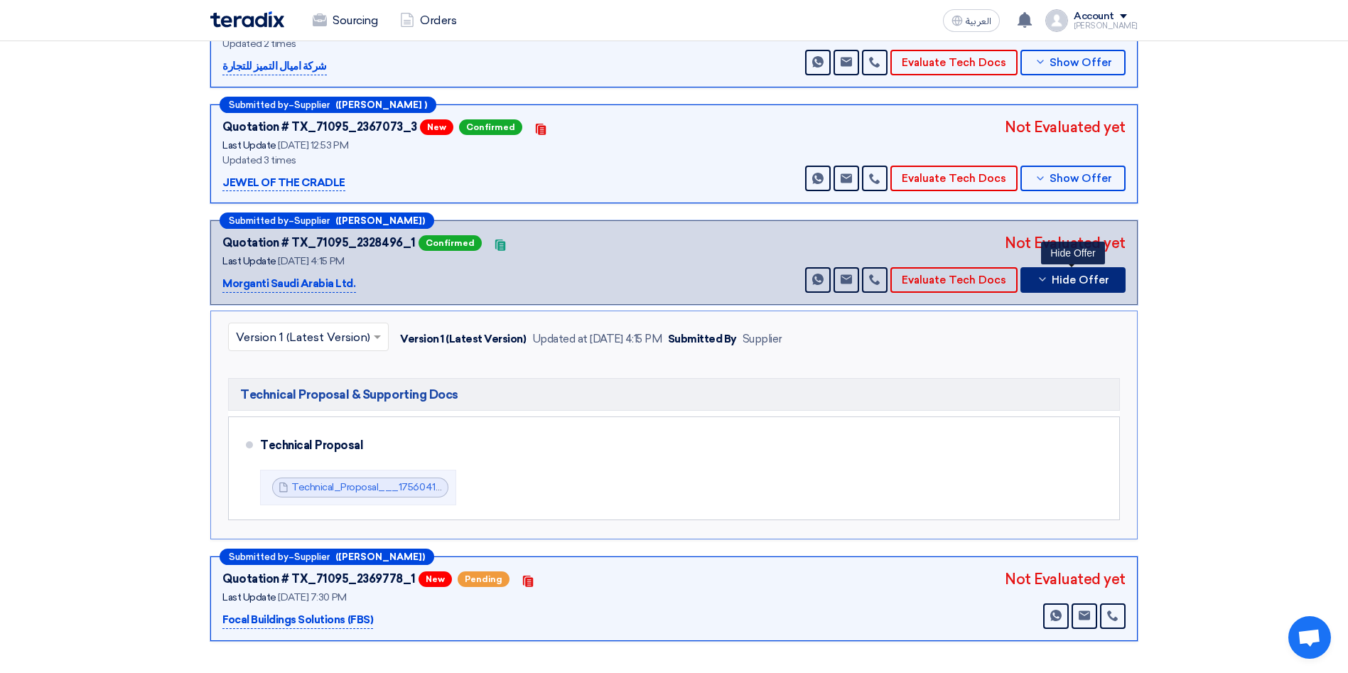
click at [1073, 275] on span "Hide Offer" at bounding box center [1080, 280] width 58 height 11
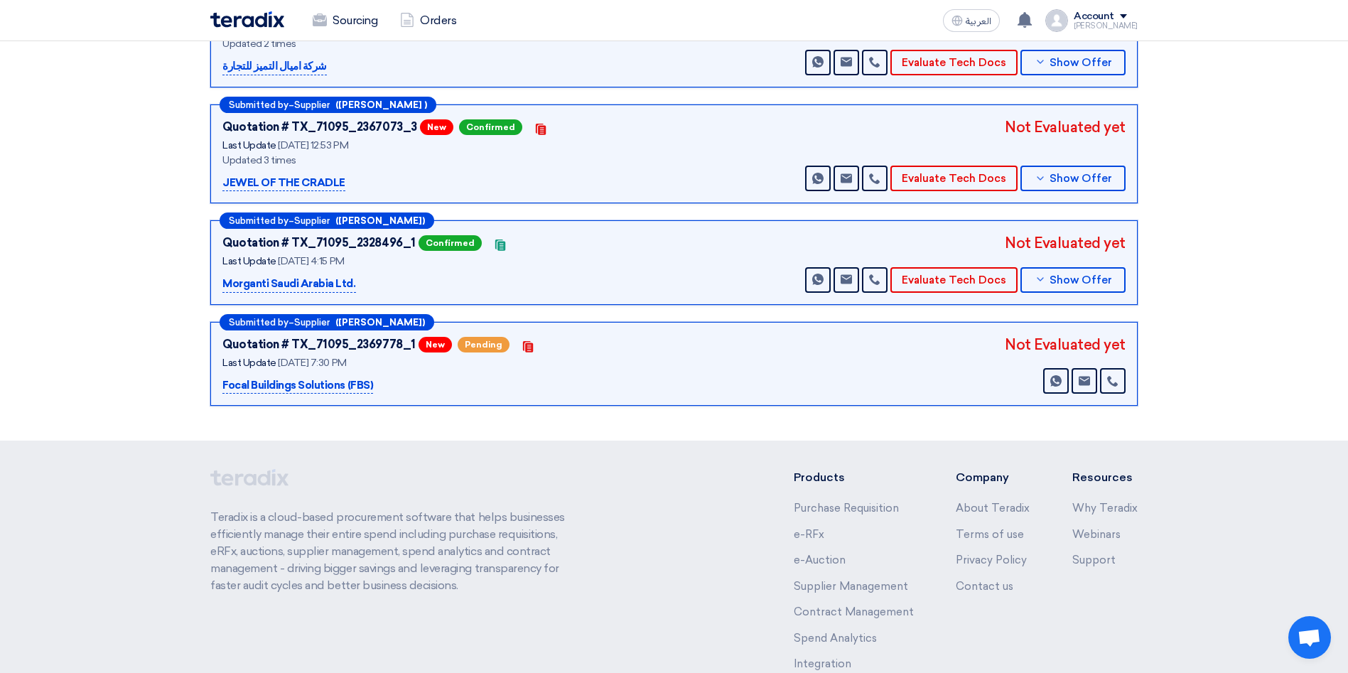
drag, startPoint x: 367, startPoint y: 276, endPoint x: 224, endPoint y: 279, distance: 142.8
click at [224, 279] on div "Submitted by – Supplier ([PERSON_NAME]) Quotation # TX_71095_2328496_1 Confirme…" at bounding box center [673, 262] width 927 height 85
copy p "Morganti Saudi Arabia Ltd."
